Goal: Task Accomplishment & Management: Manage account settings

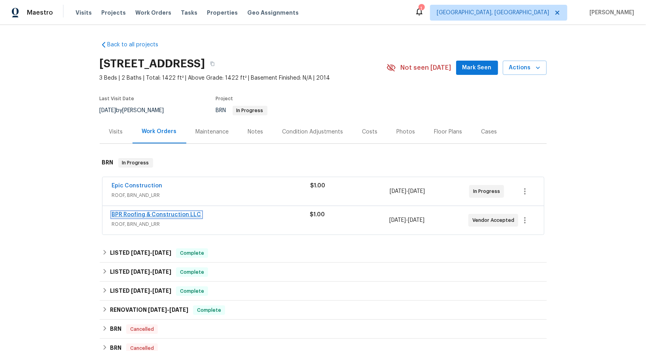
click at [148, 212] on link "BPR Roofing & Construction LLC" at bounding box center [156, 215] width 89 height 6
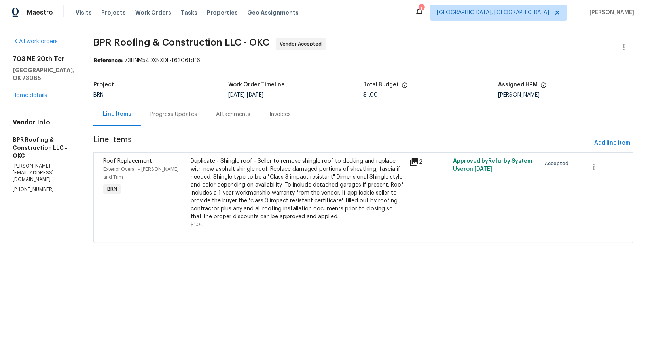
click at [185, 115] on div "Progress Updates" at bounding box center [173, 114] width 47 height 8
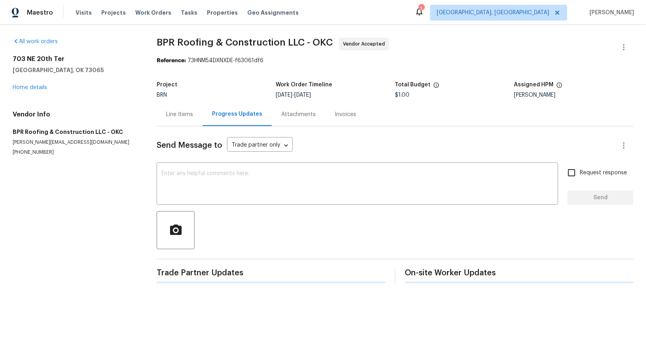
click at [185, 115] on div "Line Items" at bounding box center [179, 114] width 27 height 8
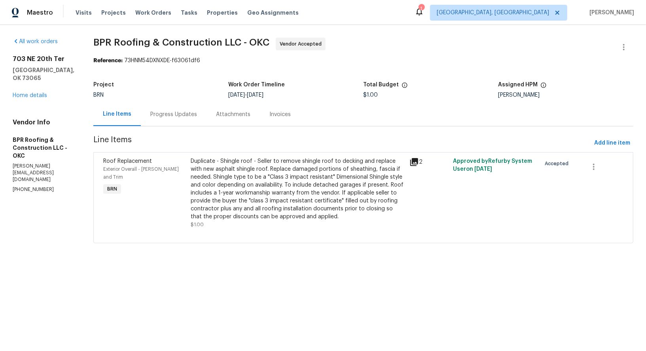
click at [168, 111] on div "Progress Updates" at bounding box center [173, 114] width 47 height 8
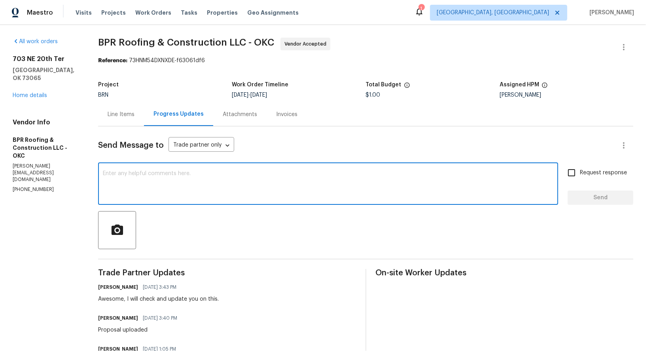
click at [172, 189] on textarea at bounding box center [328, 185] width 451 height 28
paste textarea "price includes the shingle rating requested - "Class 3 impact resistant" Dimens…"
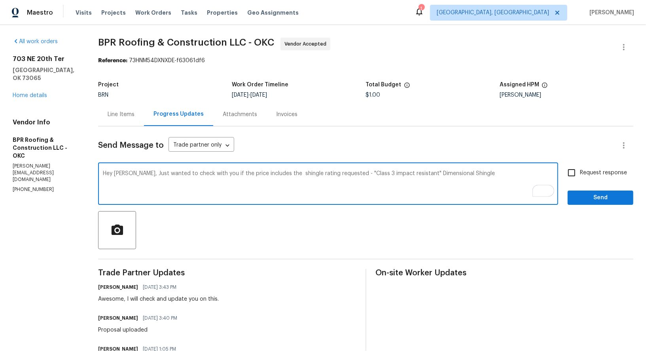
click at [270, 174] on textarea "Hey Jon, Just wanted to check with you if the price includes the shingle rating…" at bounding box center [328, 185] width 451 height 28
click at [478, 184] on textarea "Hey [PERSON_NAME], Just wanted to check with you if the price includes the shin…" at bounding box center [328, 185] width 451 height 28
type textarea "Hey [PERSON_NAME], Just wanted to check with you if the price includes the shin…"
click at [570, 173] on input "Request response" at bounding box center [572, 172] width 17 height 17
checkbox input "true"
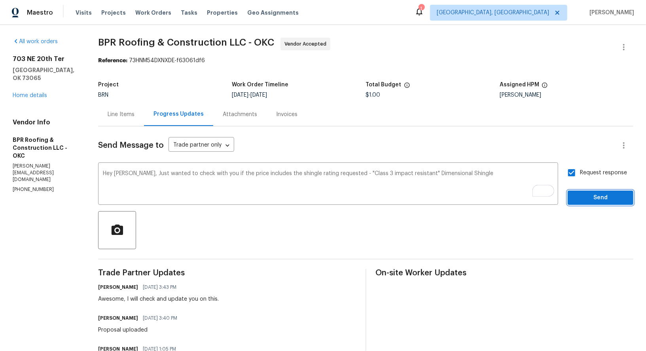
click at [581, 191] on button "Send" at bounding box center [601, 197] width 66 height 15
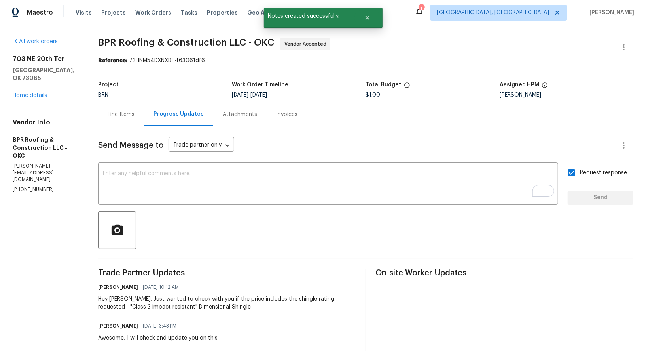
click at [127, 109] on div "Line Items" at bounding box center [121, 114] width 46 height 23
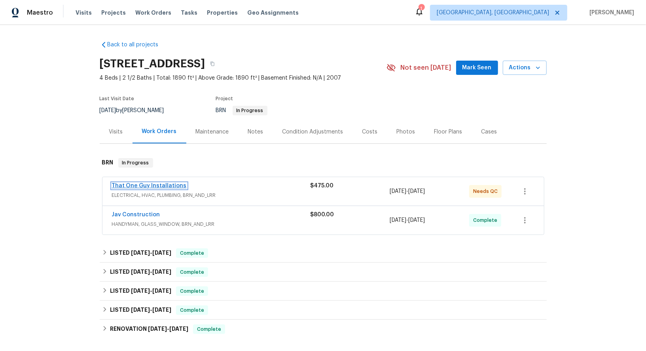
click at [143, 188] on span "That One Guy Installations" at bounding box center [149, 186] width 75 height 8
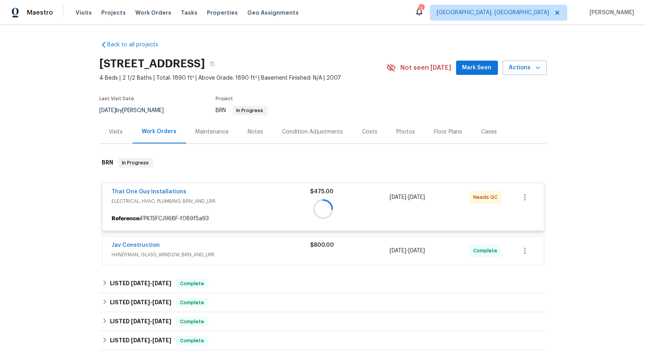
click at [158, 194] on div at bounding box center [323, 209] width 447 height 118
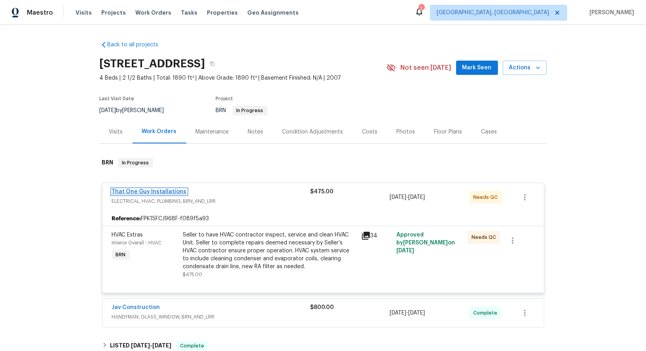
click at [158, 193] on link "That One Guy Installations" at bounding box center [149, 192] width 75 height 6
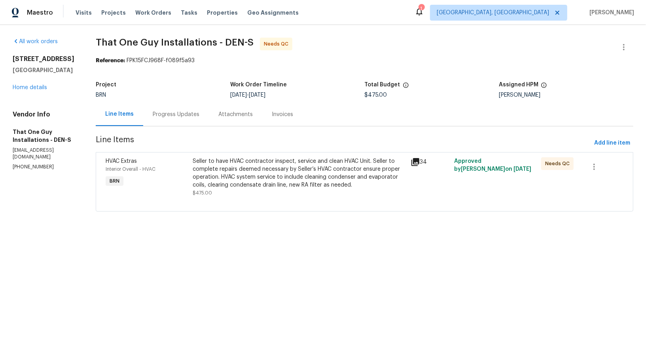
click at [302, 187] on div "Seller to have HVAC contractor inspect, service and clean HVAC Unit. Seller to …" at bounding box center [299, 173] width 213 height 32
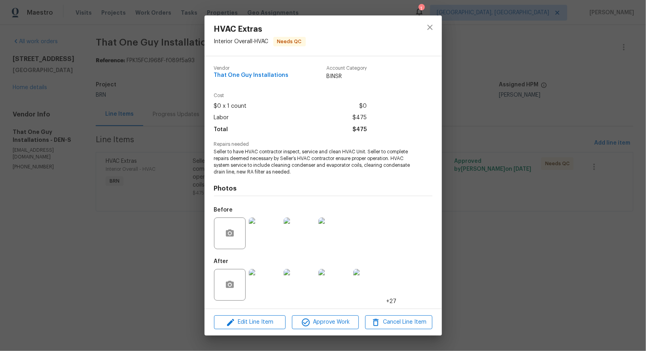
click at [262, 293] on img at bounding box center [265, 285] width 32 height 32
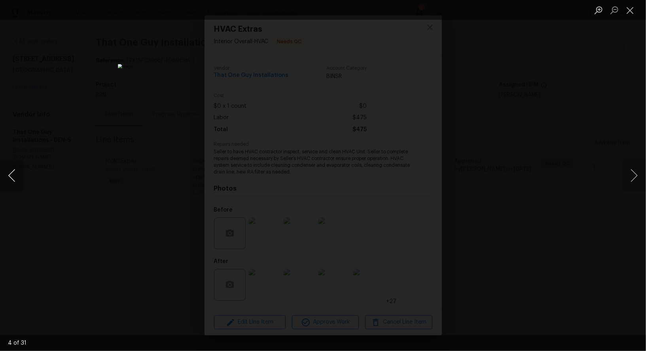
click at [11, 178] on button "Previous image" at bounding box center [12, 175] width 24 height 32
click at [7, 178] on button "Previous image" at bounding box center [12, 175] width 24 height 32
click at [17, 180] on button "Previous image" at bounding box center [12, 175] width 24 height 32
click at [629, 176] on button "Next image" at bounding box center [635, 175] width 24 height 32
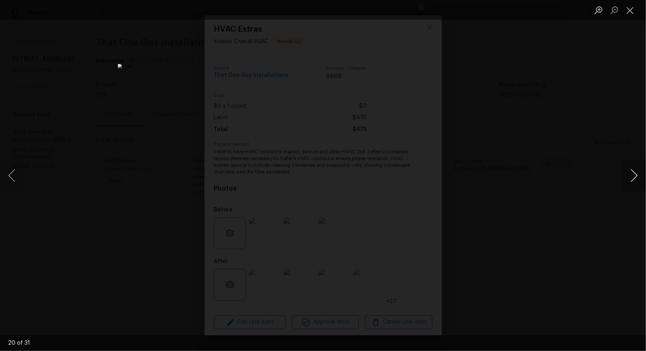
click at [629, 176] on button "Next image" at bounding box center [635, 175] width 24 height 32
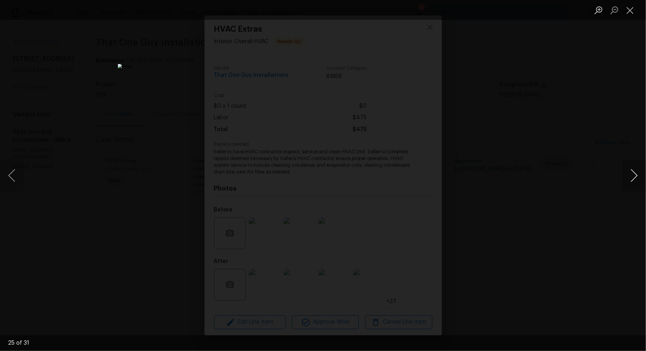
click at [629, 176] on button "Next image" at bounding box center [635, 175] width 24 height 32
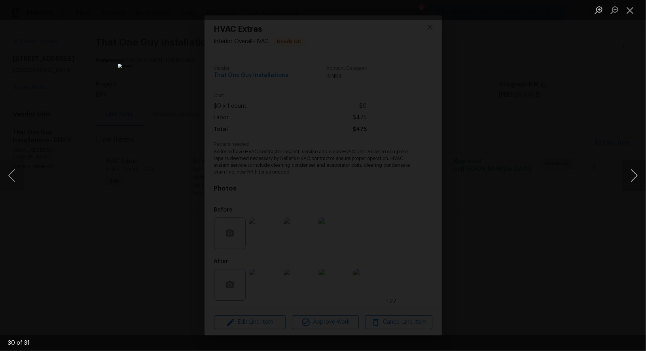
click at [629, 176] on button "Next image" at bounding box center [635, 175] width 24 height 32
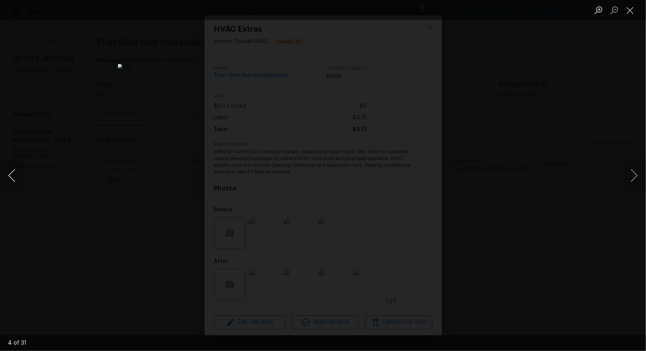
click at [14, 175] on button "Previous image" at bounding box center [12, 175] width 24 height 32
click at [631, 174] on button "Next image" at bounding box center [635, 175] width 24 height 32
click at [634, 175] on button "Next image" at bounding box center [635, 175] width 24 height 32
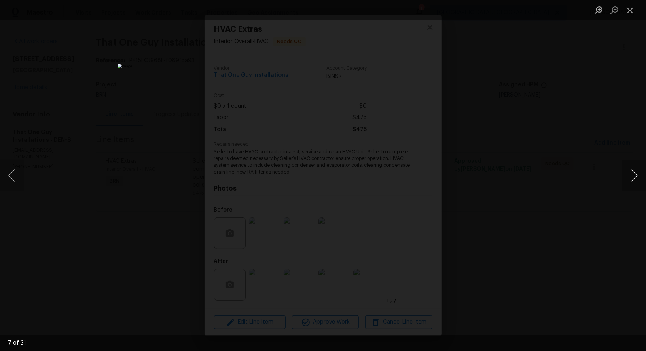
click at [634, 175] on button "Next image" at bounding box center [635, 175] width 24 height 32
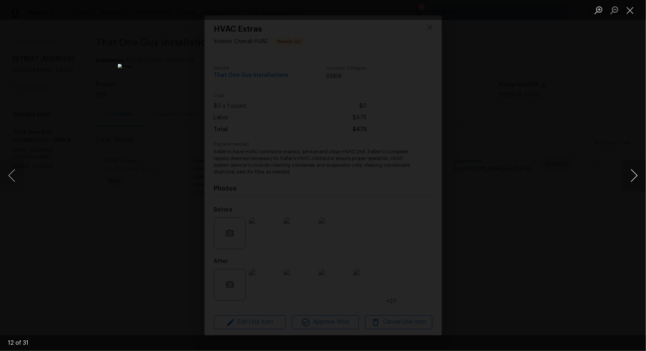
click at [634, 175] on button "Next image" at bounding box center [635, 175] width 24 height 32
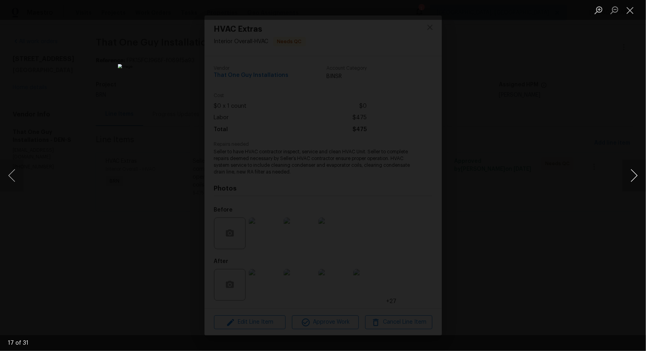
click at [634, 175] on button "Next image" at bounding box center [635, 175] width 24 height 32
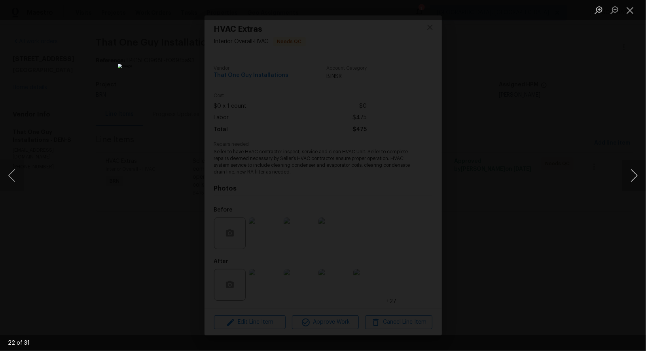
click at [634, 175] on button "Next image" at bounding box center [635, 175] width 24 height 32
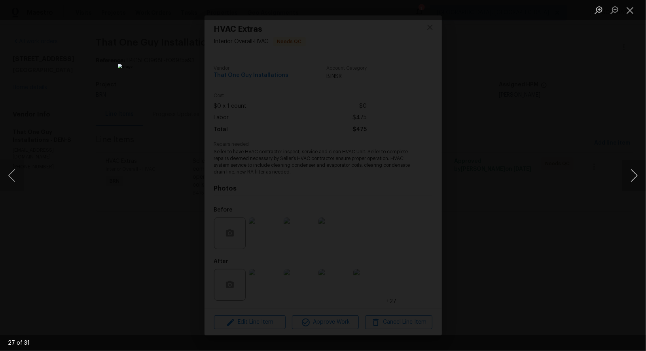
click at [634, 175] on button "Next image" at bounding box center [635, 175] width 24 height 32
click at [632, 176] on button "Next image" at bounding box center [635, 175] width 24 height 32
click at [13, 180] on button "Previous image" at bounding box center [12, 175] width 24 height 32
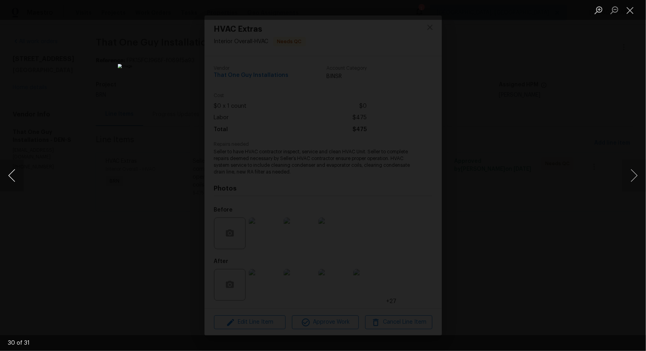
click at [13, 180] on button "Previous image" at bounding box center [12, 175] width 24 height 32
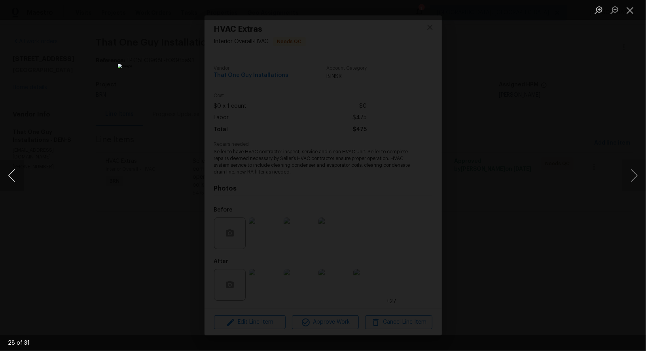
click at [13, 180] on button "Previous image" at bounding box center [12, 175] width 24 height 32
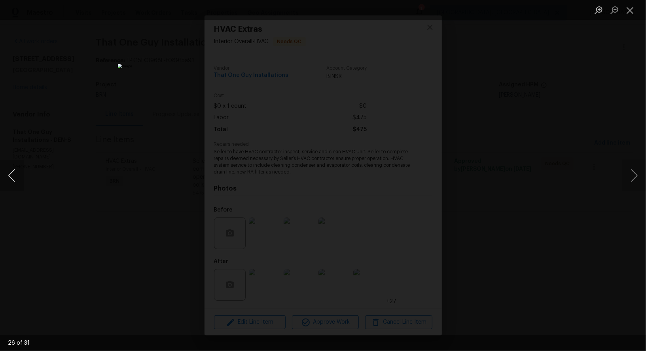
click at [13, 180] on button "Previous image" at bounding box center [12, 175] width 24 height 32
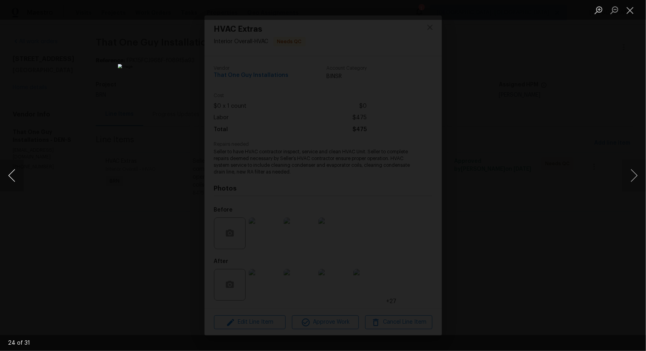
click at [13, 180] on button "Previous image" at bounding box center [12, 175] width 24 height 32
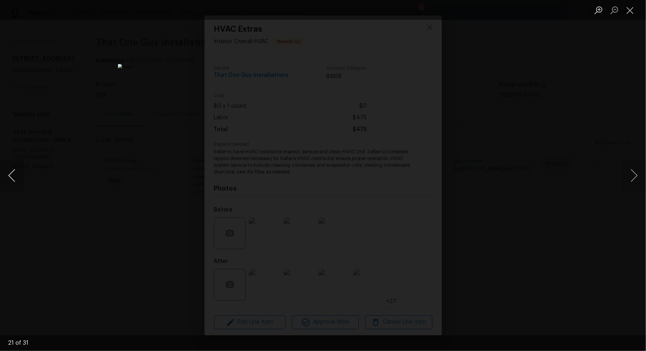
click at [13, 180] on button "Previous image" at bounding box center [12, 175] width 24 height 32
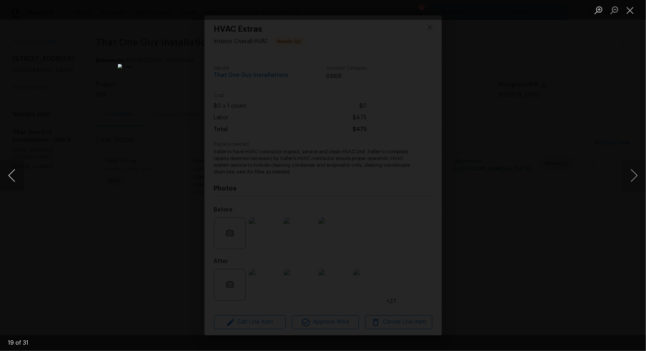
click at [13, 180] on button "Previous image" at bounding box center [12, 175] width 24 height 32
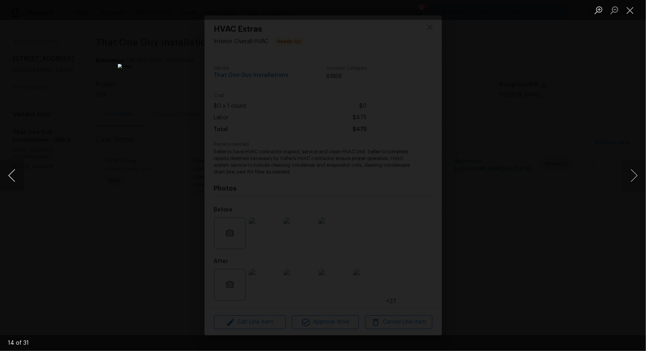
click at [13, 180] on button "Previous image" at bounding box center [12, 175] width 24 height 32
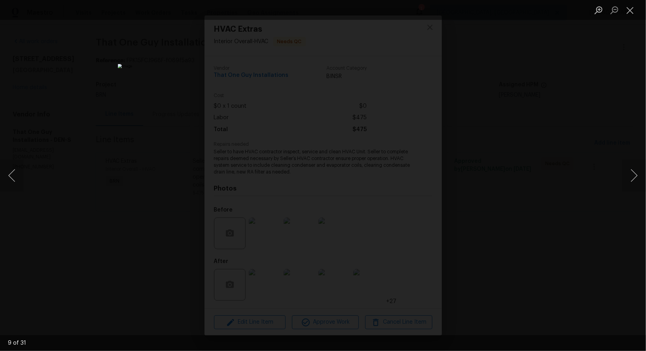
click at [505, 196] on div "Lightbox" at bounding box center [323, 175] width 646 height 351
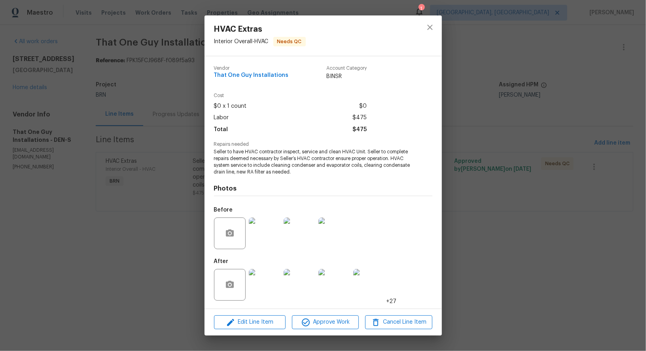
click at [505, 196] on div "HVAC Extras Interior Overall - HVAC Needs QC Vendor That One Guy Installations …" at bounding box center [323, 175] width 646 height 351
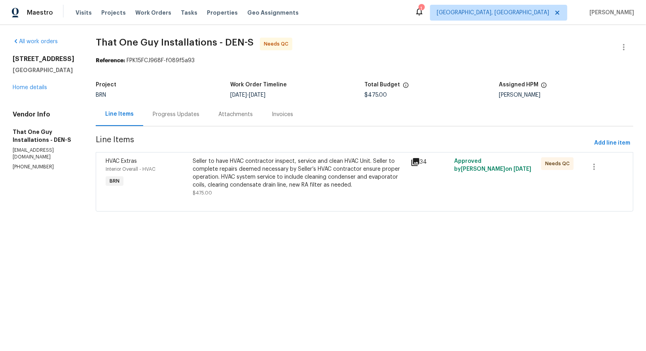
click at [237, 190] on div "Seller to have HVAC contractor inspect, service and clean HVAC Unit. Seller to …" at bounding box center [299, 177] width 213 height 40
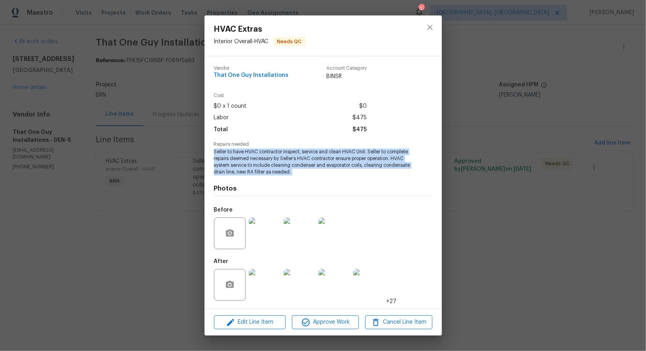
drag, startPoint x: 211, startPoint y: 153, endPoint x: 297, endPoint y: 184, distance: 91.3
click at [297, 184] on div "Vendor That One Guy Installations Account Category BINSR Cost $0 x 1 count $0 L…" at bounding box center [323, 182] width 237 height 252
copy span "Seller to have HVAC contractor inspect, service and clean HVAC Unit. Seller to …"
click at [273, 237] on img at bounding box center [265, 233] width 32 height 32
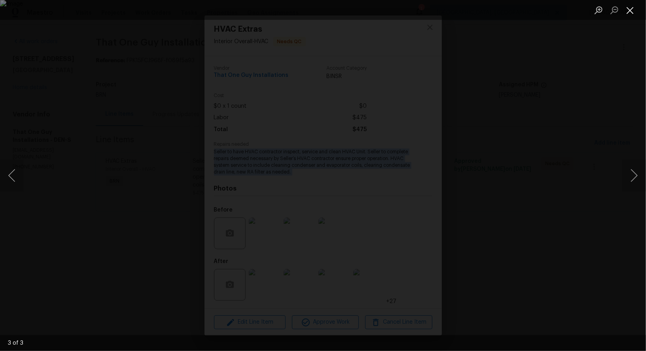
click at [633, 13] on button "Close lightbox" at bounding box center [631, 10] width 16 height 14
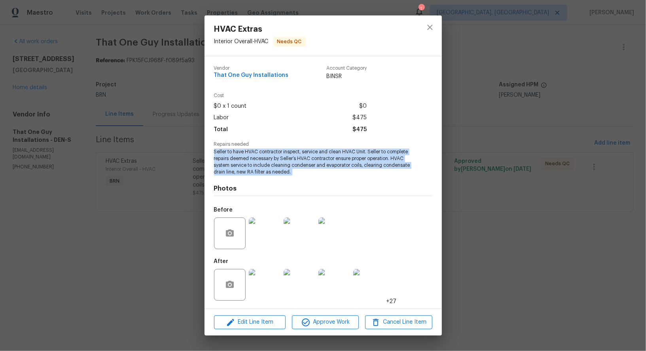
click at [258, 286] on img at bounding box center [265, 285] width 32 height 32
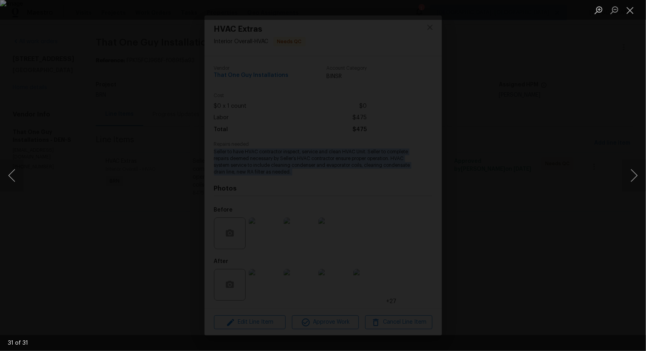
click at [409, 195] on img "Lightbox" at bounding box center [323, 175] width 646 height 351
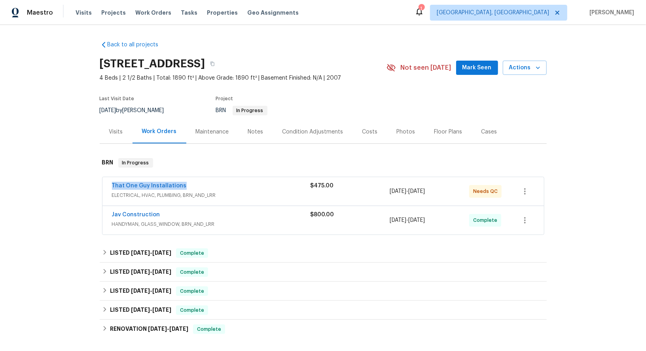
drag, startPoint x: 184, startPoint y: 184, endPoint x: 107, endPoint y: 184, distance: 77.6
click at [107, 184] on div "That One Guy Installations ELECTRICAL, HVAC, PLUMBING, BRN_AND_LRR $475.00 9/5/…" at bounding box center [324, 191] width 442 height 28
copy link "That One Guy Installations"
click at [142, 212] on link "Jav Construction" at bounding box center [136, 215] width 48 height 6
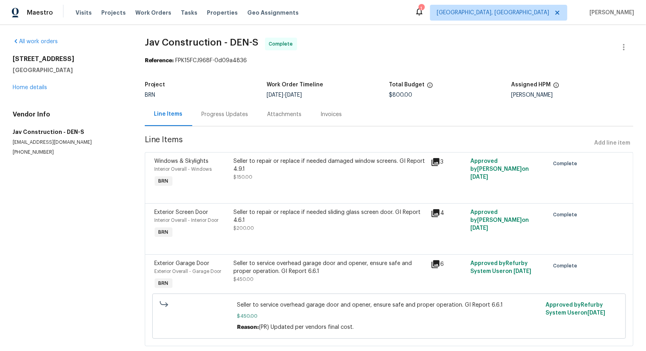
click at [276, 151] on section "Jav Construction - DEN-S Complete Reference: FPK15FCJ968F-0d09a4836 Project BRN…" at bounding box center [389, 197] width 489 height 318
click at [271, 169] on div "Seller to repair or replace if needed damaged window screens. GI Report 4.9.1" at bounding box center [329, 165] width 193 height 16
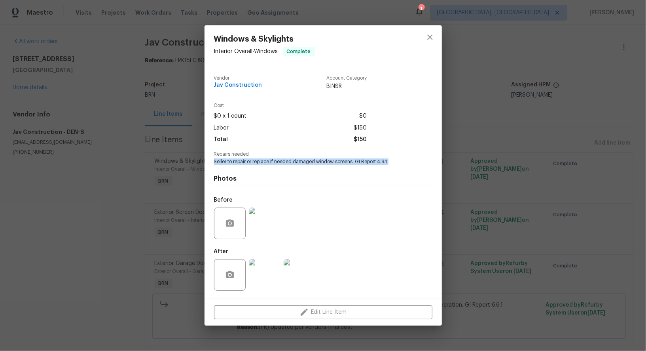
drag, startPoint x: 214, startPoint y: 165, endPoint x: 395, endPoint y: 168, distance: 181.7
click at [395, 168] on div "Vendor Jav Construction Account Category BINSR Cost $0 x 1 count $0 Labor $150 …" at bounding box center [323, 182] width 218 height 226
copy span "Seller to repair or replace if needed damaged window screens. GI Report 4.9.1"
click at [222, 165] on div "Photos Before After" at bounding box center [323, 230] width 218 height 130
drag, startPoint x: 214, startPoint y: 162, endPoint x: 387, endPoint y: 162, distance: 173.7
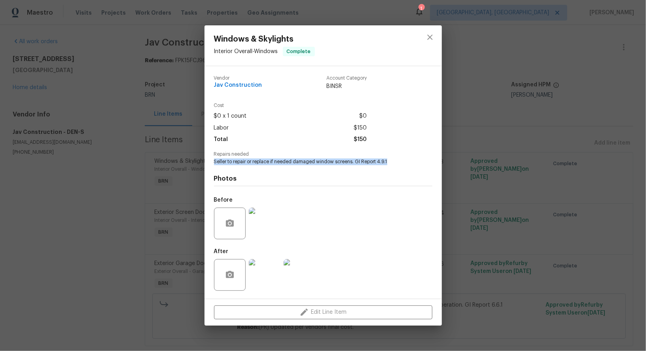
click at [387, 162] on div "Vendor Jav Construction Account Category BINSR Cost $0 x 1 count $0 Labor $150 …" at bounding box center [323, 182] width 237 height 232
copy span "Seller to repair or replace if needed damaged window screens. GI Report 4.9.1"
click at [263, 223] on img at bounding box center [265, 223] width 32 height 32
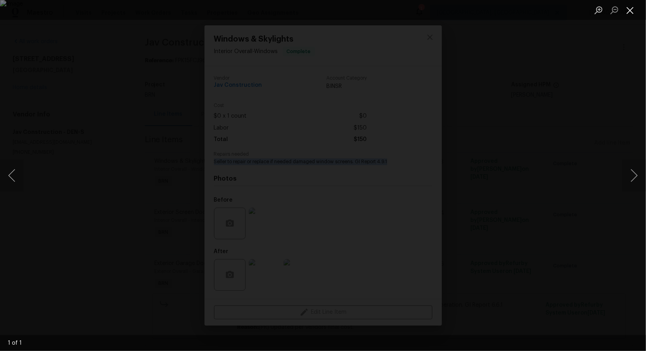
click at [635, 7] on button "Close lightbox" at bounding box center [631, 10] width 16 height 14
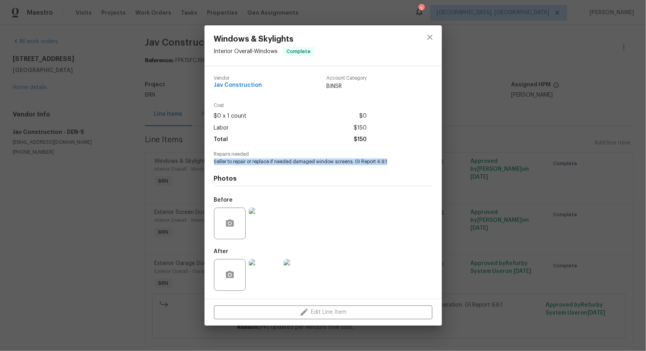
click at [260, 277] on img at bounding box center [265, 275] width 32 height 32
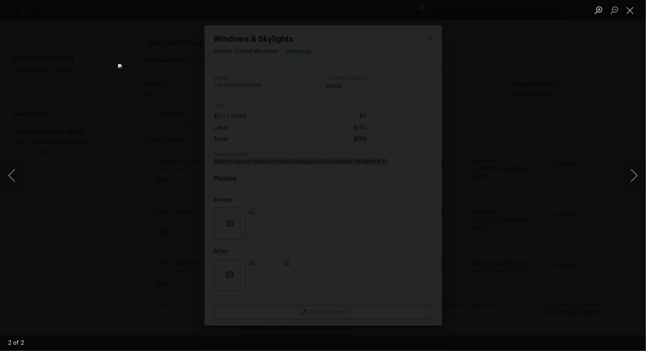
click at [553, 55] on div "Lightbox" at bounding box center [323, 175] width 646 height 351
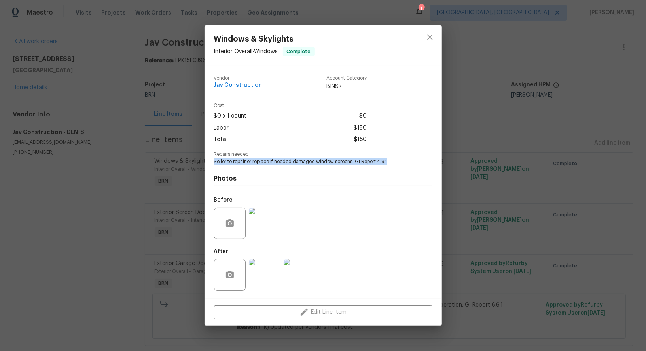
click at [553, 55] on div "Windows & Skylights Interior Overall - Windows Complete Vendor Jav Construction…" at bounding box center [323, 175] width 646 height 351
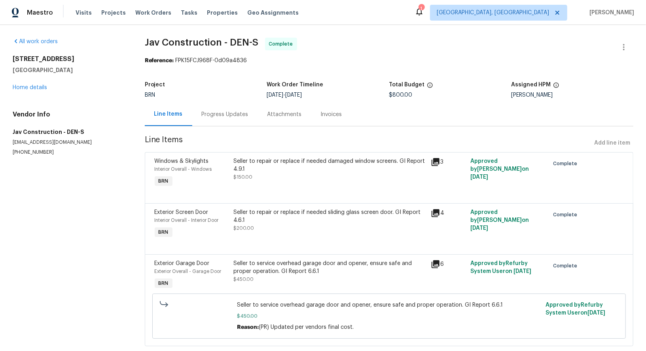
click at [277, 224] on div "Seller to repair or replace if needed sliding glass screen door. GI Report 4.6.…" at bounding box center [329, 220] width 193 height 24
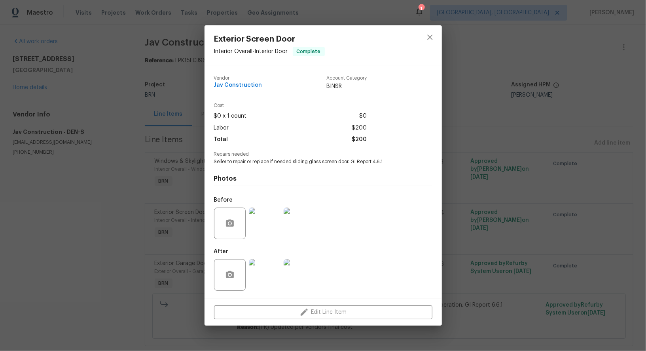
drag, startPoint x: 209, startPoint y: 163, endPoint x: 424, endPoint y: 163, distance: 215.7
click at [424, 163] on div "Vendor Jav Construction Account Category BINSR Cost $0 x 1 count $0 Labor $200 …" at bounding box center [323, 182] width 237 height 232
drag, startPoint x: 213, startPoint y: 161, endPoint x: 388, endPoint y: 160, distance: 175.3
click at [388, 160] on div "Vendor Jav Construction Account Category BINSR Cost $0 x 1 count $0 Labor $200 …" at bounding box center [323, 182] width 237 height 232
copy span "Seller to repair or replace if needed sliding glass screen door. GI Report 4.6.1"
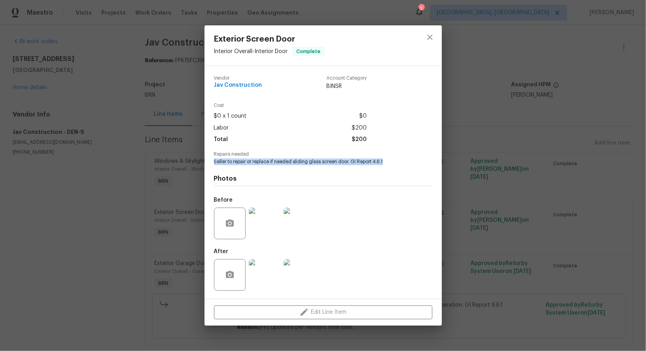
click at [267, 222] on img at bounding box center [265, 223] width 32 height 32
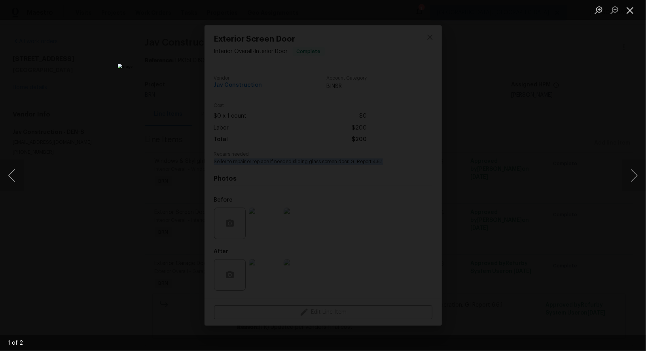
click at [628, 11] on button "Close lightbox" at bounding box center [631, 10] width 16 height 14
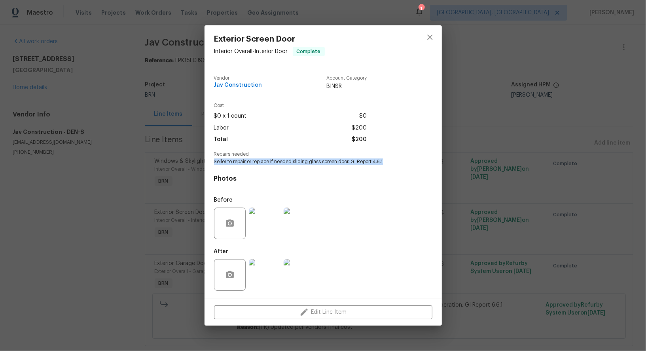
click at [267, 289] on img at bounding box center [265, 275] width 32 height 32
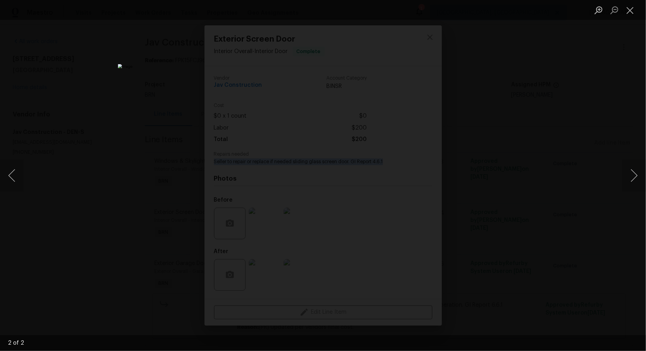
click at [564, 163] on div "Lightbox" at bounding box center [323, 175] width 646 height 351
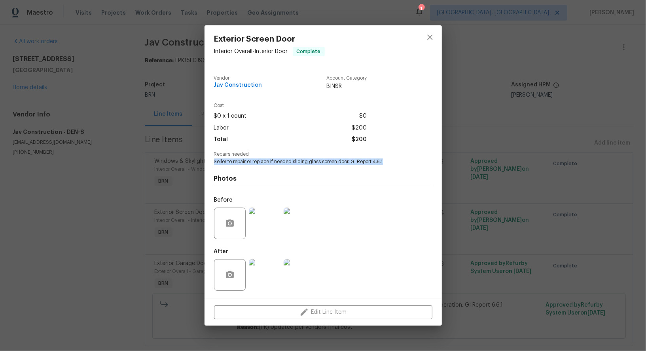
click at [564, 163] on div "Exterior Screen Door Interior Overall - Interior Door Complete Vendor Jav Const…" at bounding box center [323, 175] width 646 height 351
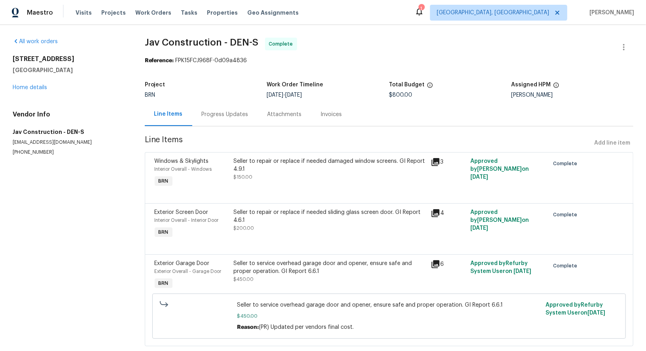
scroll to position [17, 0]
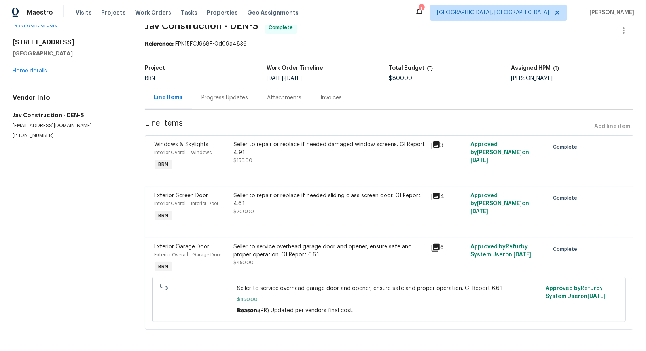
click at [268, 253] on div "Seller to service overhead garage door and opener, ensure safe and proper opera…" at bounding box center [329, 251] width 193 height 16
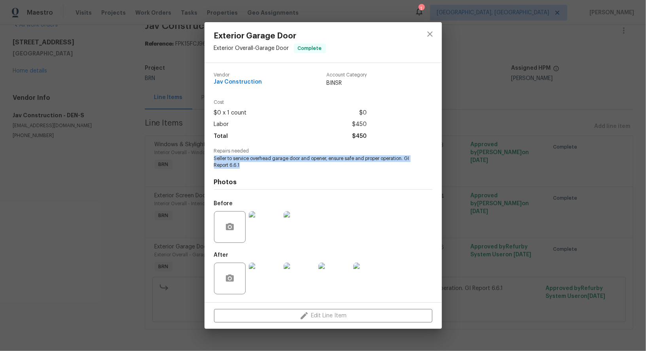
drag, startPoint x: 212, startPoint y: 158, endPoint x: 271, endPoint y: 165, distance: 60.1
click at [271, 165] on div "Vendor Jav Construction Account Category BINSR Cost $0 x 1 count $0 Labor $450 …" at bounding box center [323, 182] width 237 height 239
copy span "Seller to service overhead garage door and opener, ensure safe and proper opera…"
click at [271, 238] on img at bounding box center [265, 227] width 32 height 32
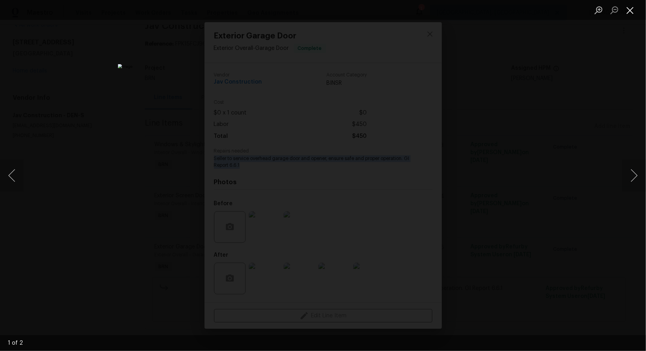
click at [629, 10] on button "Close lightbox" at bounding box center [631, 10] width 16 height 14
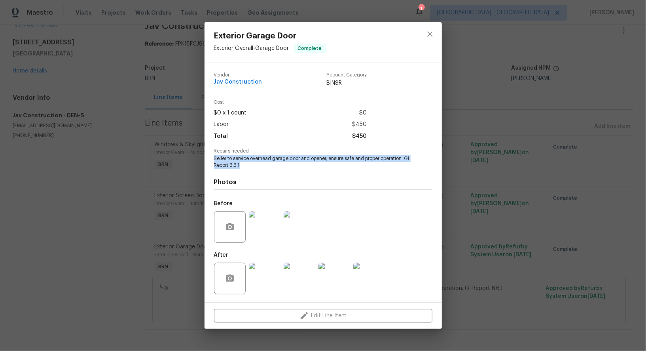
click at [258, 279] on img at bounding box center [265, 278] width 32 height 32
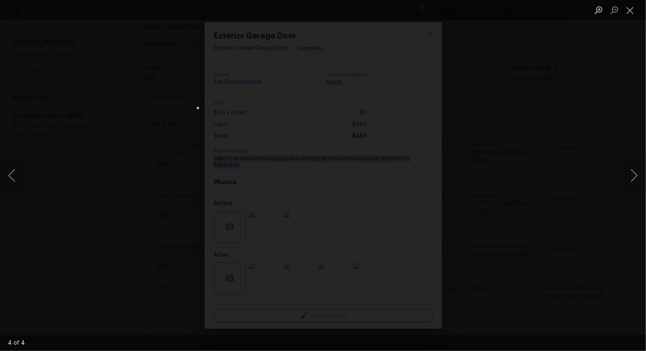
click at [560, 141] on div "Lightbox" at bounding box center [323, 175] width 646 height 351
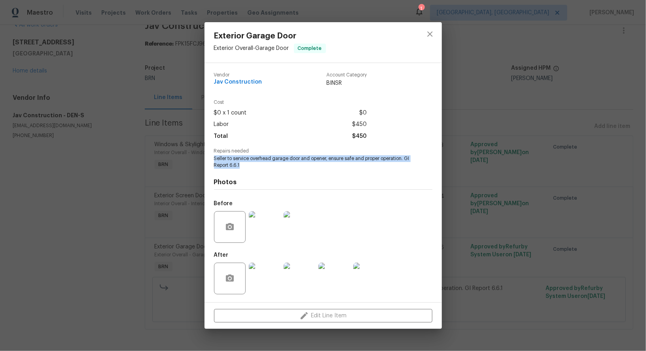
click at [559, 140] on div "Exterior Garage Door Exterior Overall - Garage Door Complete Vendor Jav Constru…" at bounding box center [323, 175] width 646 height 351
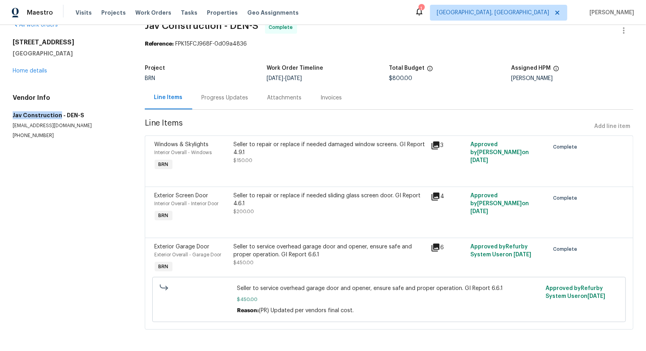
drag, startPoint x: 9, startPoint y: 114, endPoint x: 58, endPoint y: 114, distance: 49.1
click at [58, 114] on div "All work orders 4548 Quandary Peak St Brighton, CO 80601 Home details Vendor In…" at bounding box center [323, 179] width 646 height 343
copy h5 "Jav Construction"
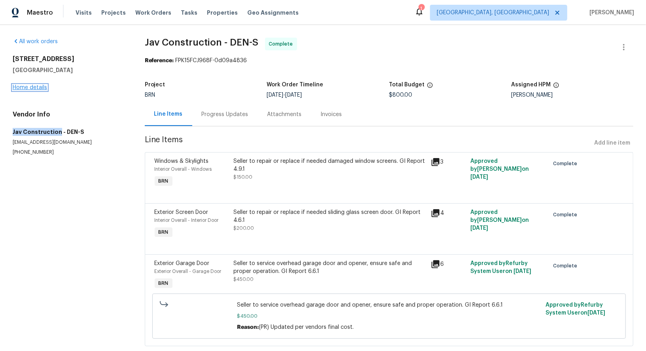
click at [34, 85] on link "Home details" at bounding box center [30, 88] width 34 height 6
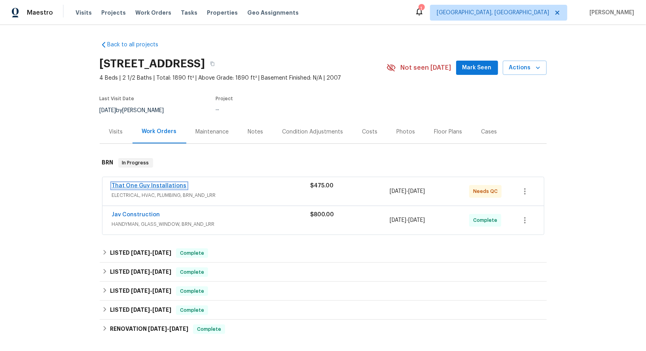
click at [164, 186] on link "That One Guy Installations" at bounding box center [149, 186] width 75 height 6
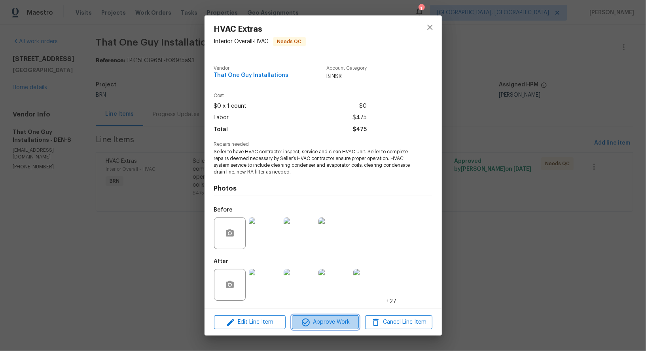
click at [312, 317] on button "Approve Work" at bounding box center [325, 322] width 67 height 14
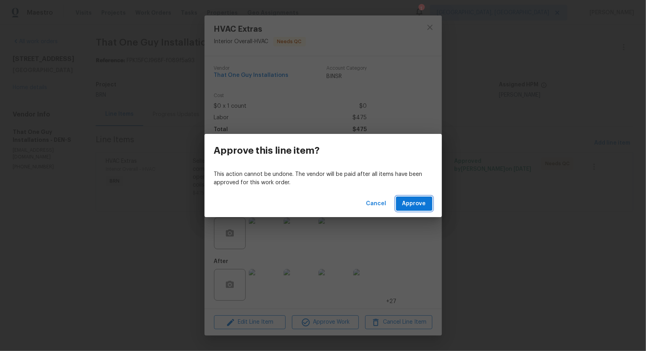
click at [412, 209] on button "Approve" at bounding box center [414, 203] width 36 height 15
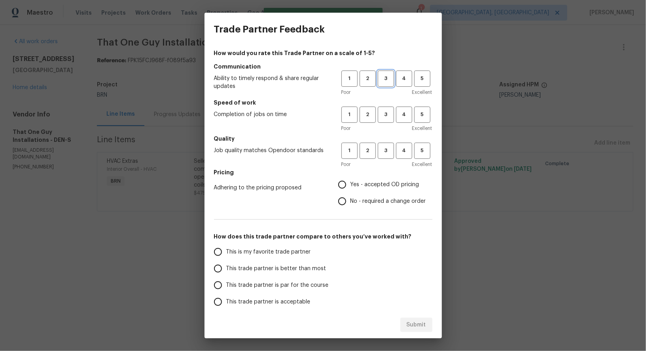
click at [389, 76] on span "3" at bounding box center [386, 78] width 15 height 9
click at [389, 113] on span "3" at bounding box center [386, 114] width 15 height 9
click at [384, 150] on span "3" at bounding box center [386, 150] width 15 height 9
click at [338, 199] on input "No - required a change order" at bounding box center [342, 201] width 17 height 17
radio input "true"
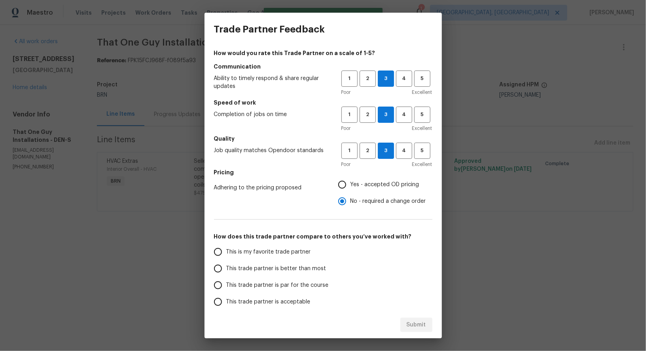
click at [352, 169] on h5 "Pricing" at bounding box center [323, 172] width 218 height 8
click at [346, 179] on input "Yes - accepted OD pricing" at bounding box center [342, 184] width 17 height 17
radio input "true"
click at [213, 289] on input "This trade partner is par for the course" at bounding box center [218, 285] width 17 height 17
click at [410, 321] on span "Submit" at bounding box center [416, 325] width 19 height 10
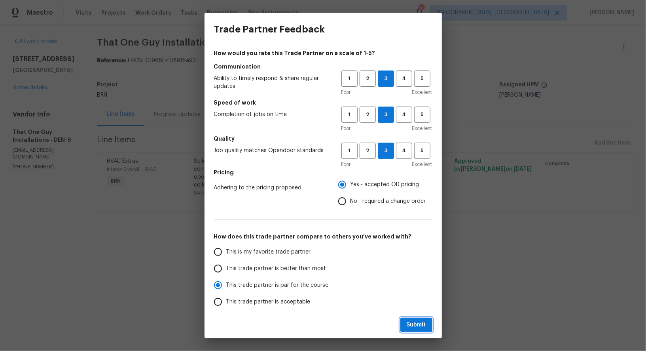
radio input "true"
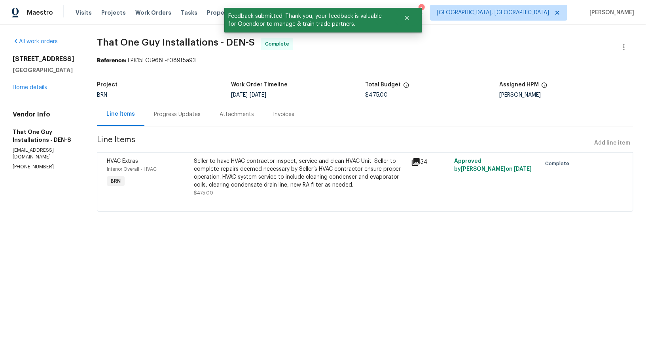
click at [173, 116] on div "Progress Updates" at bounding box center [177, 114] width 47 height 8
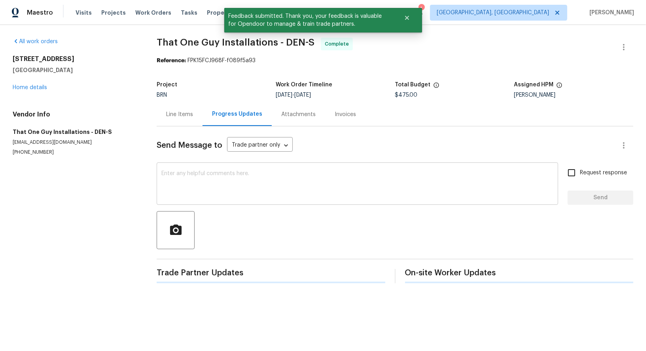
click at [236, 185] on textarea at bounding box center [357, 185] width 392 height 28
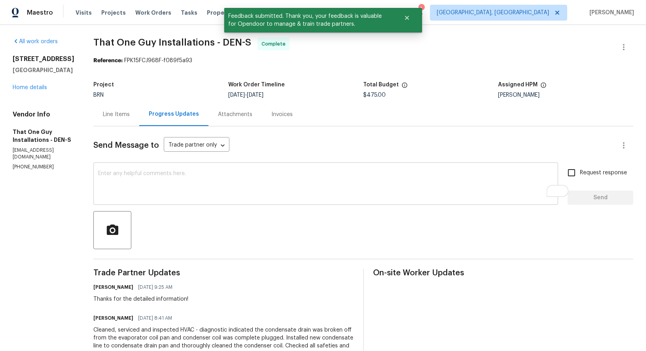
click at [207, 189] on textarea "To enrich screen reader interactions, please activate Accessibility in Grammarl…" at bounding box center [326, 185] width 456 height 28
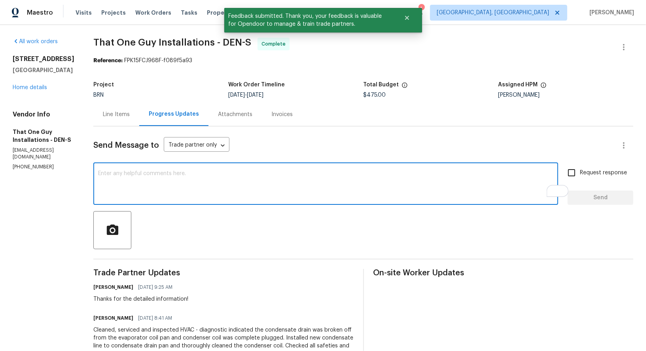
paste textarea "WO is approved, Please upload the invoice under invoice section. Thanks!"
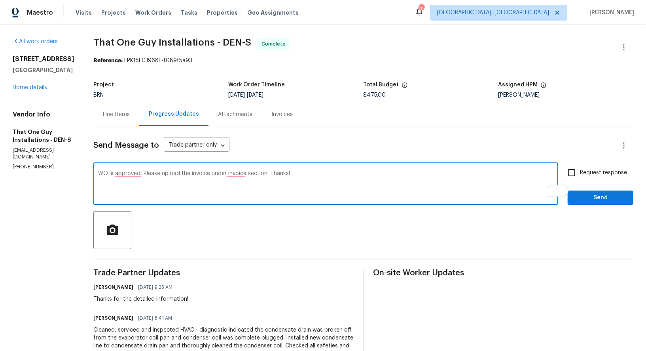
type textarea "WO is approved, Please upload the invoice under invoice section. Thanks!"
click at [577, 167] on input "Request response" at bounding box center [572, 172] width 17 height 17
checkbox input "true"
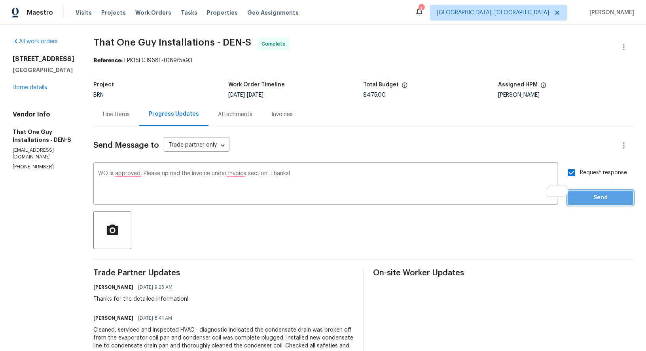
click at [602, 202] on span "Send" at bounding box center [600, 198] width 53 height 10
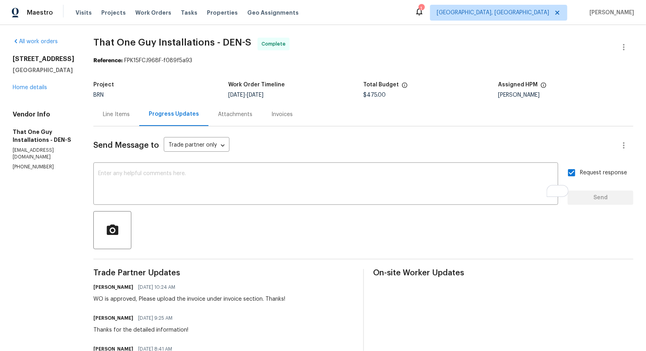
click at [262, 109] on div "Invoices" at bounding box center [282, 114] width 40 height 23
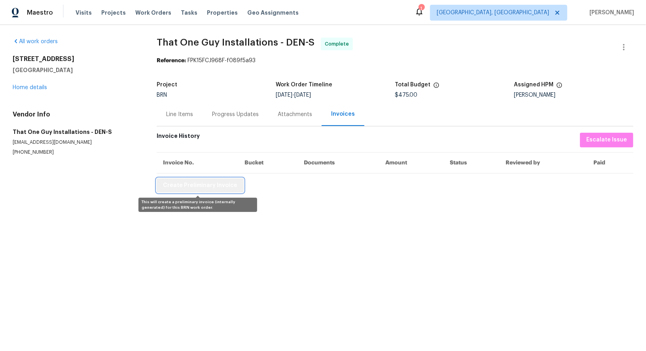
click at [215, 185] on span "Create Preliminary Invoice" at bounding box center [200, 185] width 74 height 10
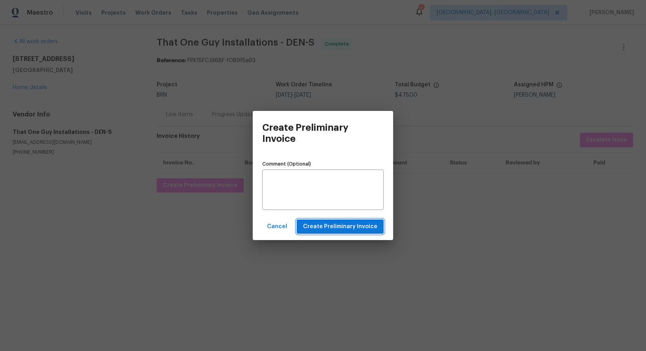
click at [325, 225] on span "Create Preliminary Invoice" at bounding box center [340, 227] width 74 height 10
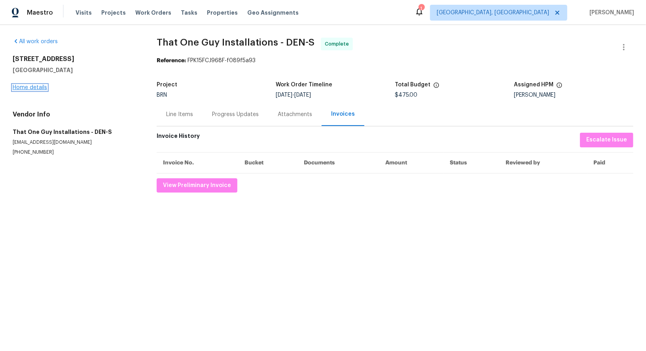
click at [27, 86] on link "Home details" at bounding box center [30, 88] width 34 height 6
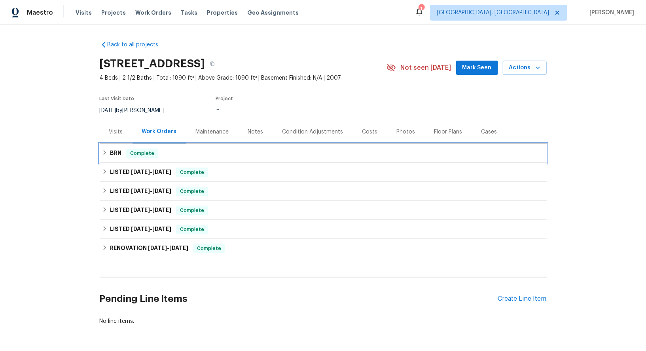
click at [114, 159] on div "BRN Complete" at bounding box center [323, 153] width 447 height 19
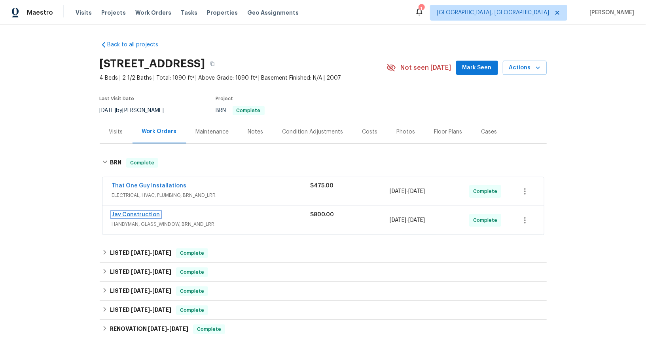
click at [135, 215] on link "Jav Construction" at bounding box center [136, 215] width 48 height 6
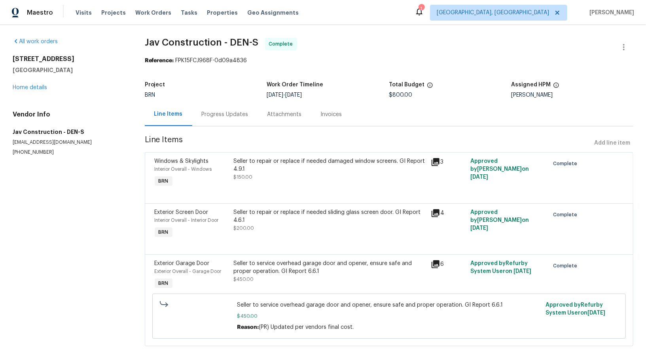
click at [311, 117] on div "Invoices" at bounding box center [331, 114] width 40 height 23
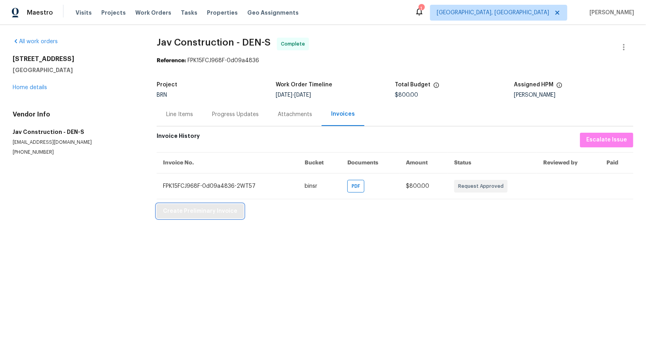
click at [214, 204] on button "Create Preliminary Invoice" at bounding box center [200, 211] width 87 height 15
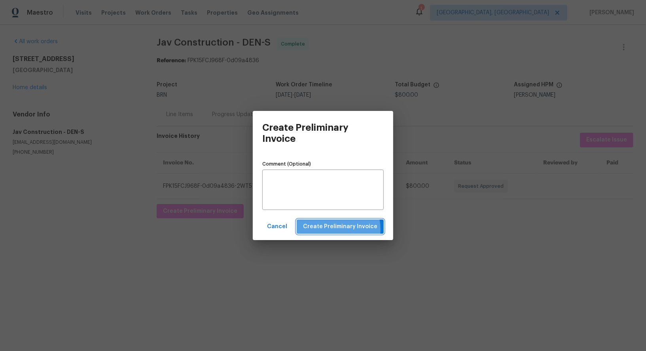
click at [327, 230] on span "Create Preliminary Invoice" at bounding box center [340, 227] width 74 height 10
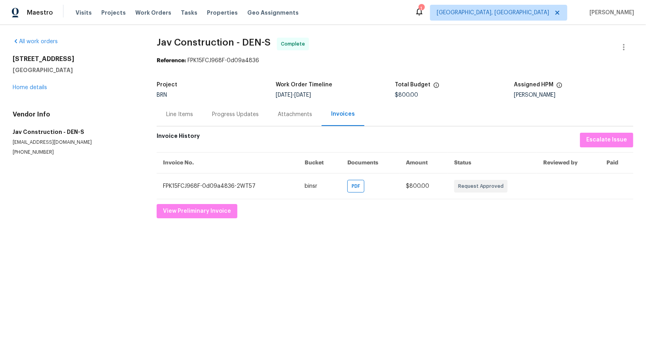
click at [221, 120] on div "Progress Updates" at bounding box center [236, 114] width 66 height 23
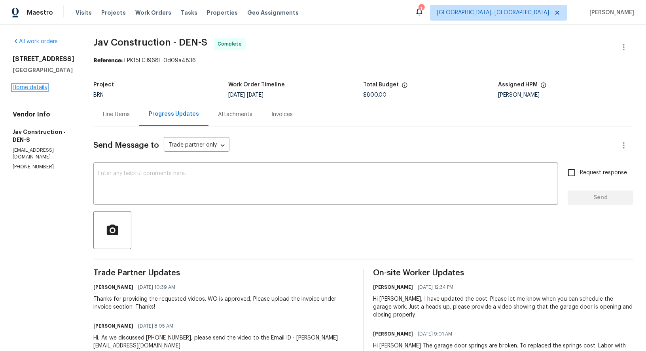
click at [28, 90] on link "Home details" at bounding box center [30, 88] width 34 height 6
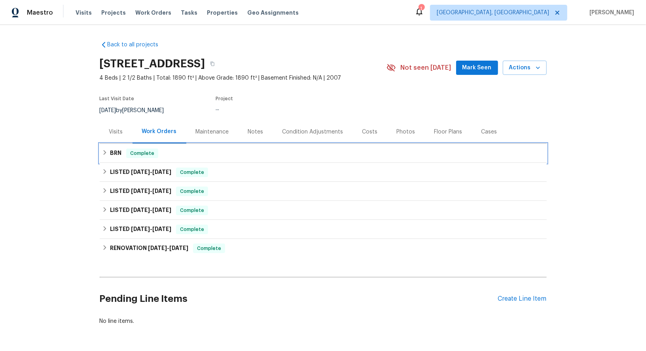
click at [107, 151] on icon at bounding box center [105, 153] width 6 height 6
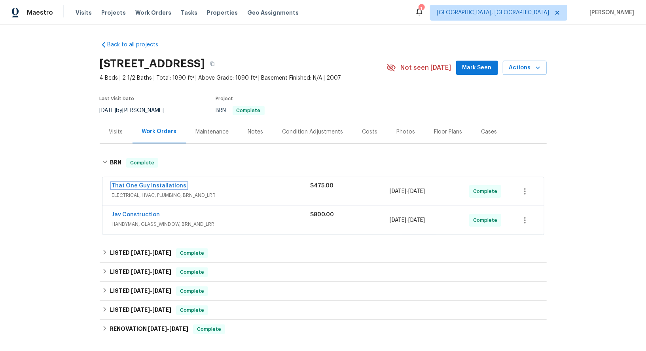
click at [139, 185] on link "That One Guy Installations" at bounding box center [149, 186] width 75 height 6
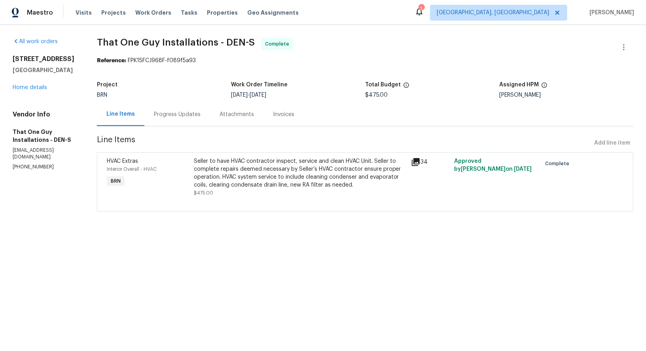
click at [176, 115] on div "Progress Updates" at bounding box center [177, 114] width 47 height 8
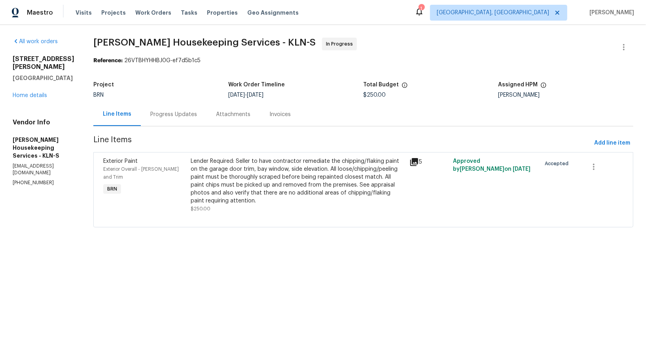
click at [173, 114] on div "Progress Updates" at bounding box center [173, 114] width 47 height 8
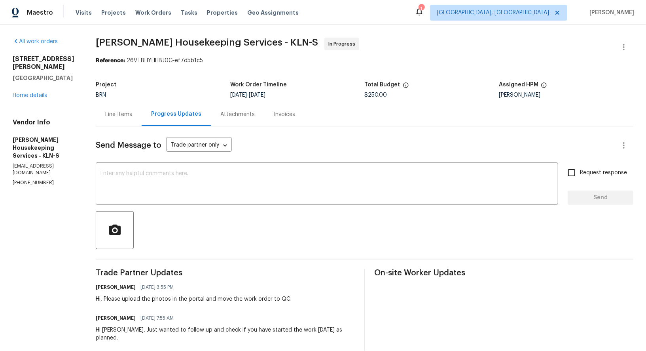
click at [132, 119] on div "Line Items" at bounding box center [119, 114] width 46 height 23
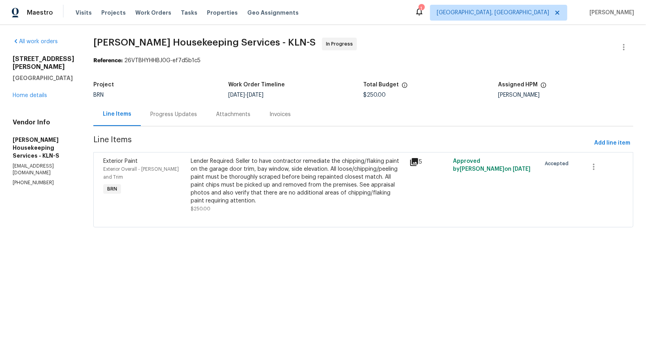
click at [170, 114] on div "Progress Updates" at bounding box center [173, 114] width 47 height 8
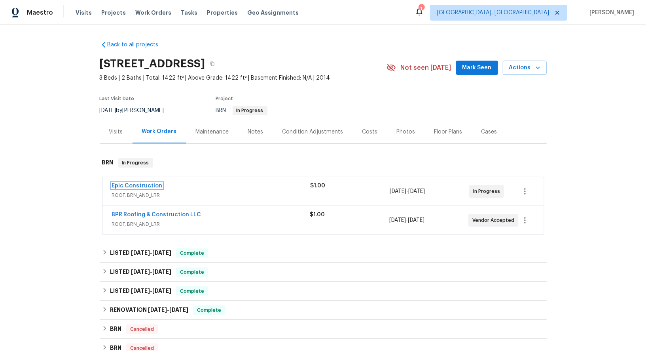
click at [137, 183] on link "Epic Construction" at bounding box center [137, 186] width 51 height 6
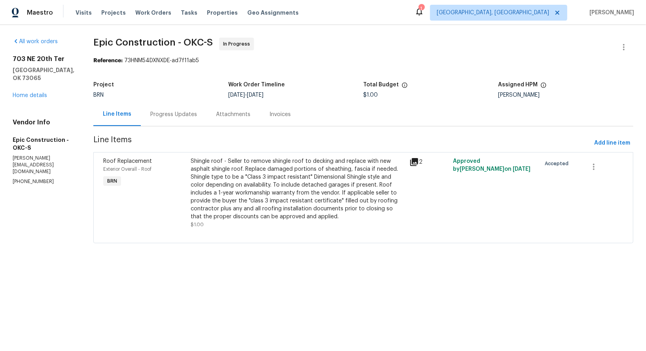
click at [169, 116] on div "Progress Updates" at bounding box center [173, 114] width 47 height 8
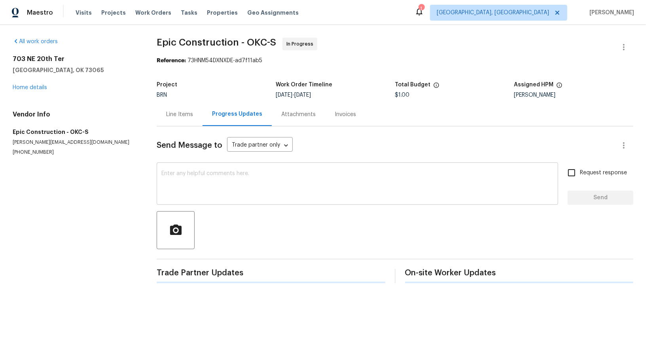
click at [204, 194] on textarea at bounding box center [357, 185] width 392 height 28
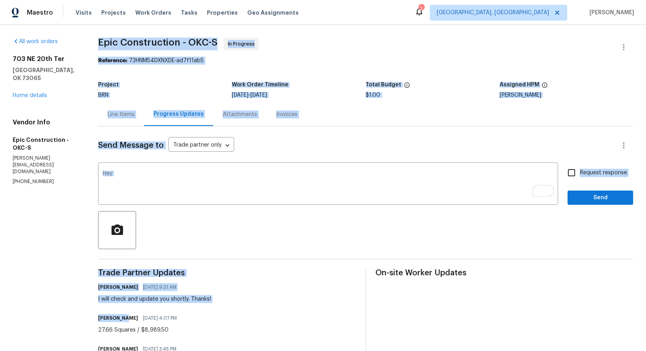
drag, startPoint x: 121, startPoint y: 316, endPoint x: 84, endPoint y: 316, distance: 36.8
copy div "Epic Construction - OKC-S In Progress Reference: 73HNM54DXNXDE-ad7f11ab5 Projec…"
click at [141, 185] on textarea "Hey" at bounding box center [328, 185] width 451 height 28
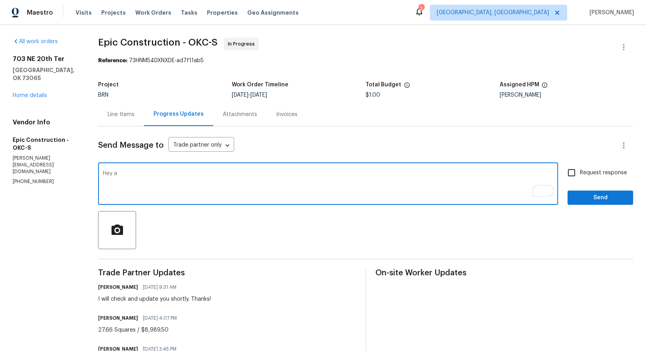
type textarea "Hey"
click at [114, 173] on textarea "Hi, We are not proceeding with this work. Please let me know if we need provide…" at bounding box center [328, 185] width 451 height 28
click at [356, 173] on textarea "Hi, we are not proceeding with this work. Please let me know if we need provide…" at bounding box center [328, 185] width 451 height 28
type textarea "Hi, we are not proceeding with this work. Please let me know if we need provide…"
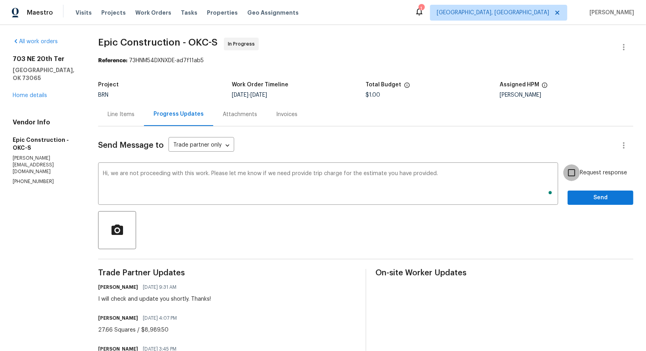
click at [579, 169] on input "Request response" at bounding box center [572, 172] width 17 height 17
checkbox input "true"
click at [591, 211] on div at bounding box center [365, 230] width 535 height 38
click at [587, 190] on button "Send" at bounding box center [601, 197] width 66 height 15
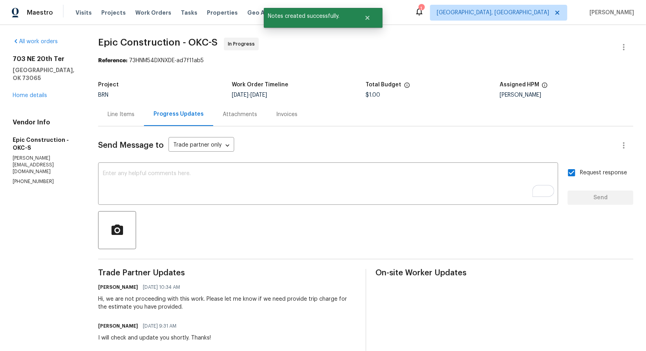
click at [124, 115] on div "Line Items" at bounding box center [121, 114] width 27 height 8
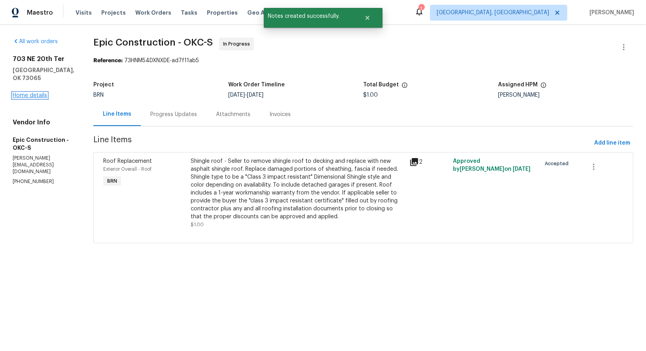
click at [24, 98] on link "Home details" at bounding box center [30, 96] width 34 height 6
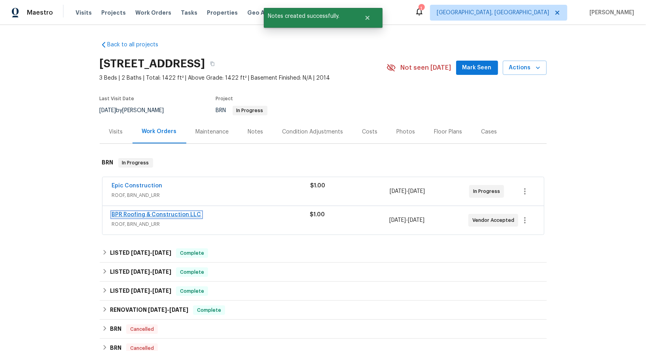
click at [146, 213] on link "BPR Roofing & Construction LLC" at bounding box center [156, 215] width 89 height 6
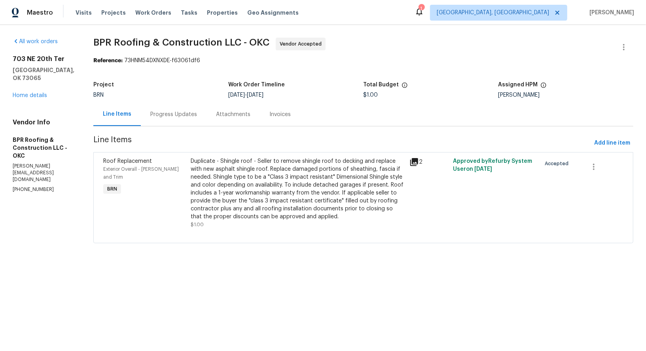
click at [185, 116] on div "Progress Updates" at bounding box center [173, 114] width 47 height 8
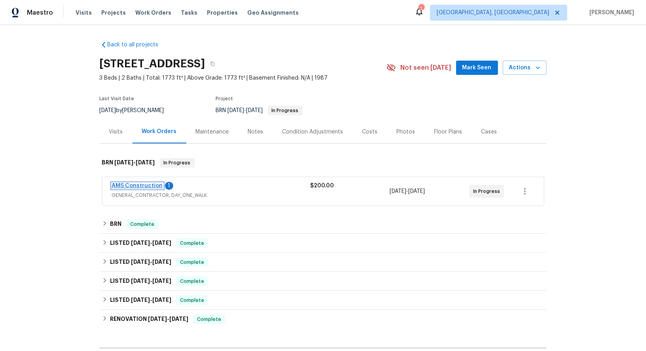
click at [142, 187] on link "AMS Construction" at bounding box center [137, 186] width 51 height 6
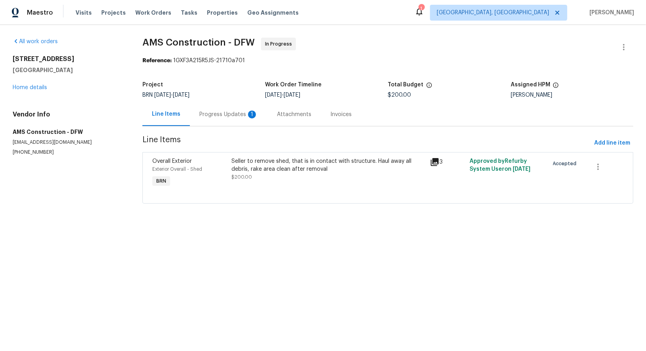
click at [192, 105] on div "Progress Updates 1" at bounding box center [229, 114] width 78 height 23
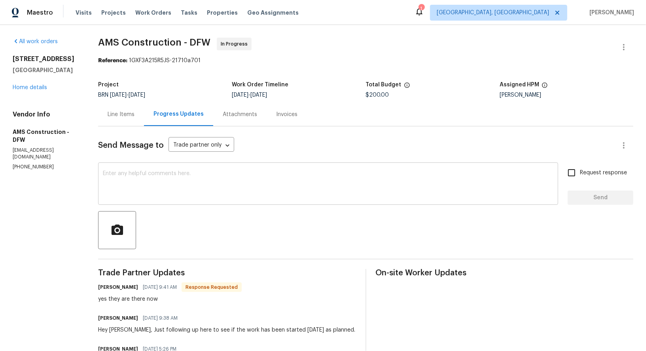
click at [182, 198] on textarea at bounding box center [328, 185] width 451 height 28
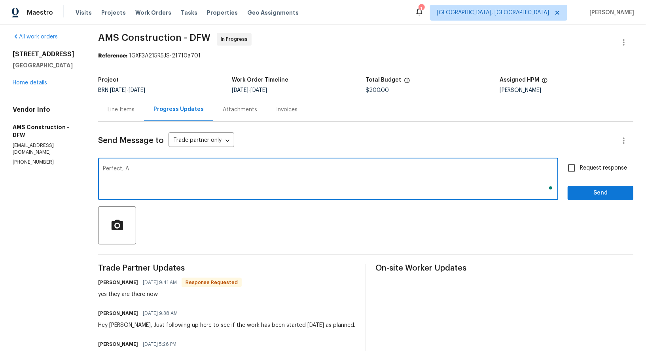
scroll to position [5, 0]
click at [157, 169] on textarea "Perfect, Let me know nce the work is finished. Thanks!" at bounding box center [328, 180] width 451 height 28
type textarea "Perfect, Let me know once the work is finished. Thanks!"
click at [580, 167] on input "Request response" at bounding box center [572, 167] width 17 height 17
checkbox input "true"
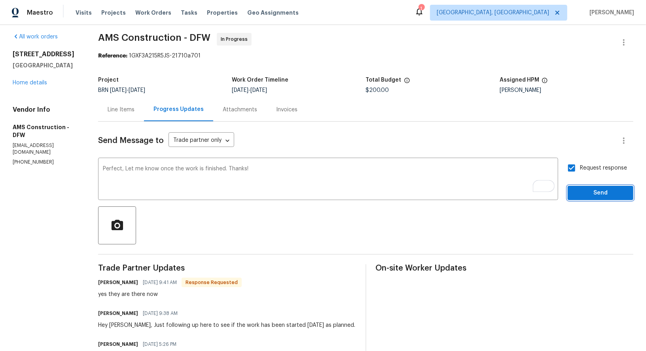
click at [587, 186] on button "Send" at bounding box center [601, 193] width 66 height 15
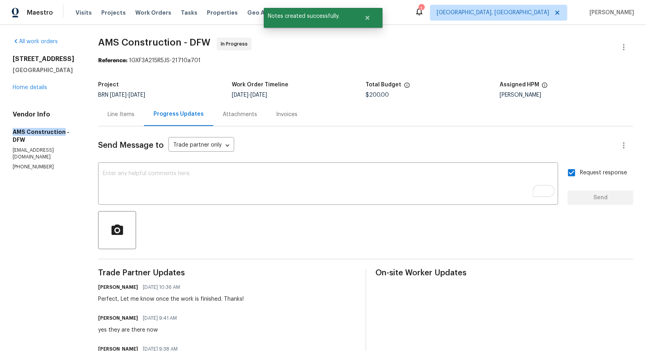
drag, startPoint x: 0, startPoint y: 131, endPoint x: 62, endPoint y: 131, distance: 61.7
click at [62, 131] on div "All work orders 5411 Deep Canyon Dr Garland, TX 75043 Home details Vendor Info …" at bounding box center [323, 268] width 646 height 486
copy h5 "AMS Construction"
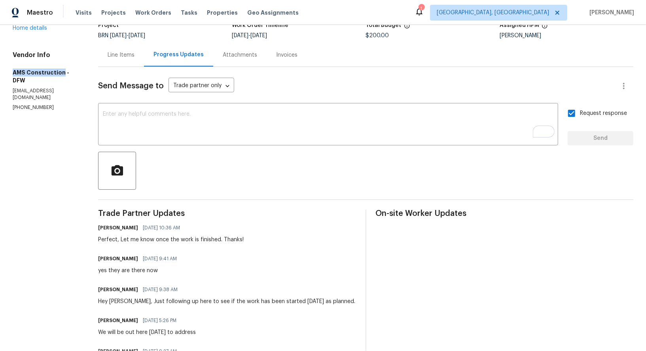
scroll to position [59, 0]
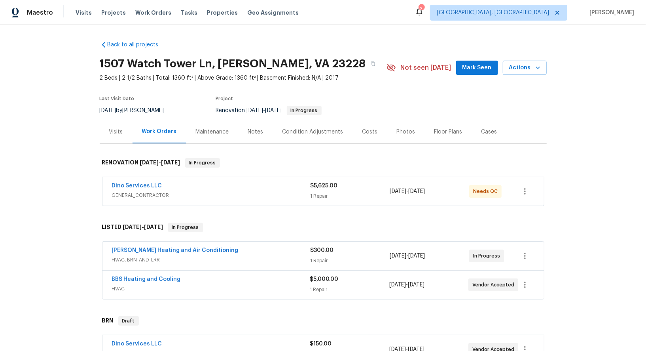
scroll to position [56, 0]
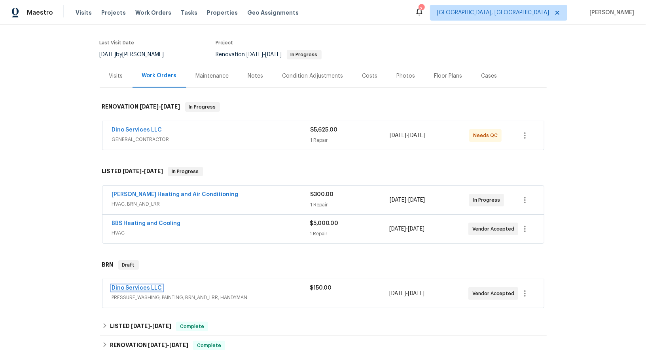
click at [141, 285] on link "Dino Services LLC" at bounding box center [137, 288] width 50 height 6
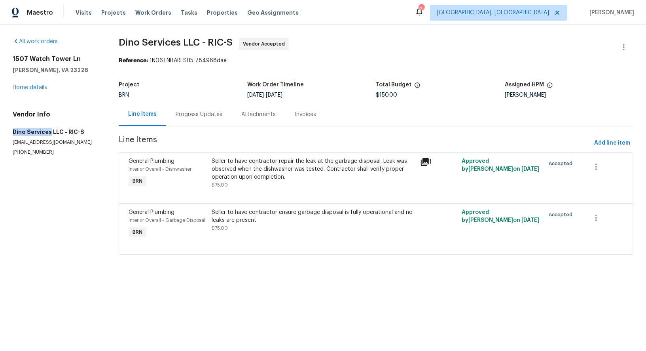
drag, startPoint x: 0, startPoint y: 133, endPoint x: 50, endPoint y: 134, distance: 49.9
click at [50, 134] on div "All work orders 1507 Watch Tower [GEOGRAPHIC_DATA] Home details Vendor Info Din…" at bounding box center [323, 151] width 646 height 252
copy h5 "Dino Services"
click at [195, 117] on div "Progress Updates" at bounding box center [199, 114] width 47 height 8
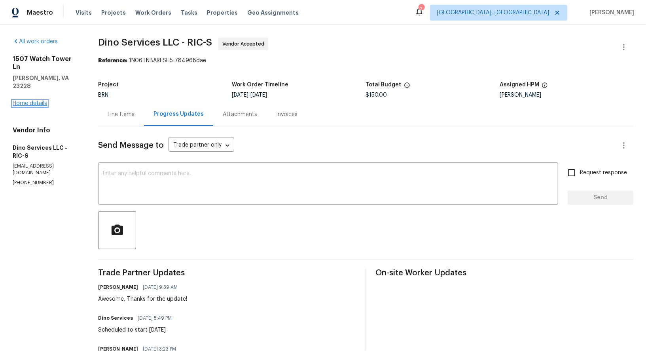
click at [23, 101] on link "Home details" at bounding box center [30, 104] width 34 height 6
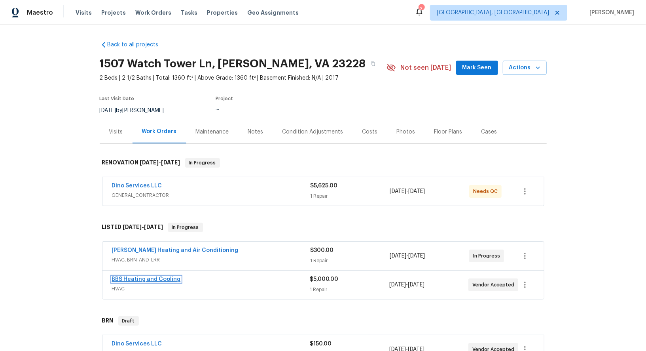
click at [139, 277] on link "BBS Heating and Cooling" at bounding box center [146, 279] width 69 height 6
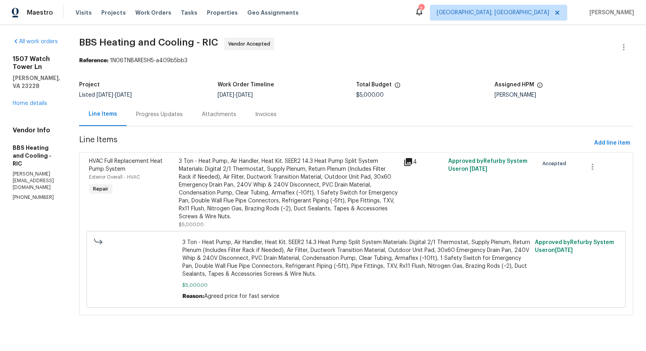
click at [192, 118] on div "Progress Updates" at bounding box center [160, 114] width 66 height 23
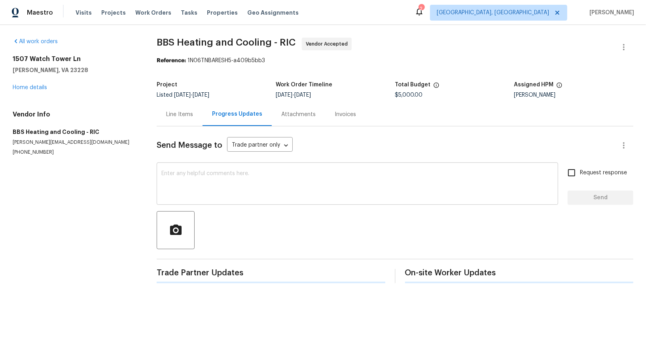
click at [195, 192] on textarea at bounding box center [357, 185] width 392 height 28
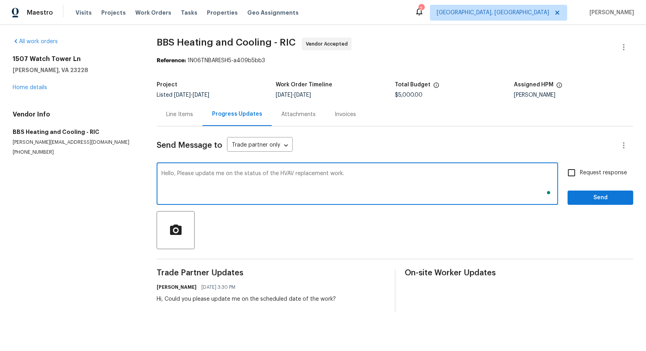
type textarea "Hello, Please update me on the status of the HVAV replacement work."
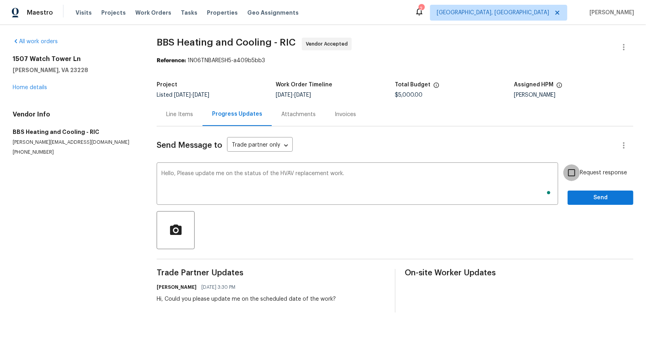
click at [575, 173] on input "Request response" at bounding box center [572, 172] width 17 height 17
checkbox input "true"
click at [579, 191] on button "Send" at bounding box center [601, 197] width 66 height 15
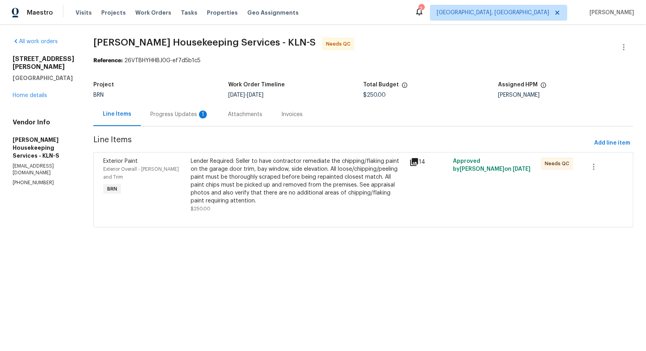
click at [229, 115] on div "Attachments" at bounding box center [244, 114] width 53 height 23
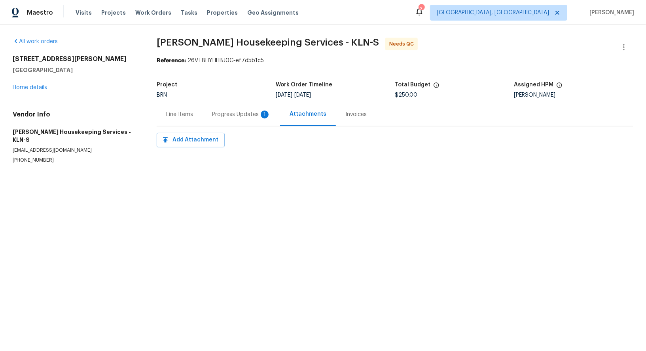
click at [229, 115] on div "Progress Updates 1" at bounding box center [241, 114] width 59 height 8
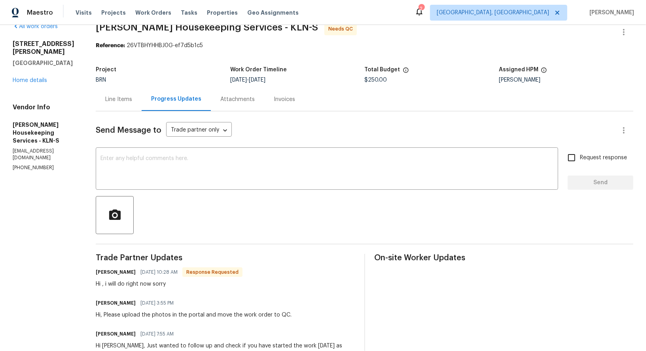
scroll to position [16, 0]
click at [142, 131] on span "Send Message to" at bounding box center [129, 129] width 66 height 8
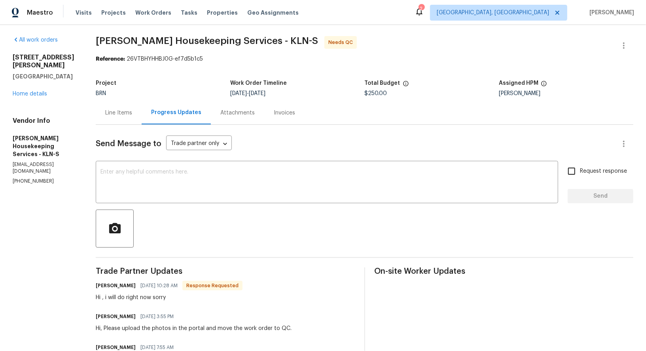
scroll to position [0, 0]
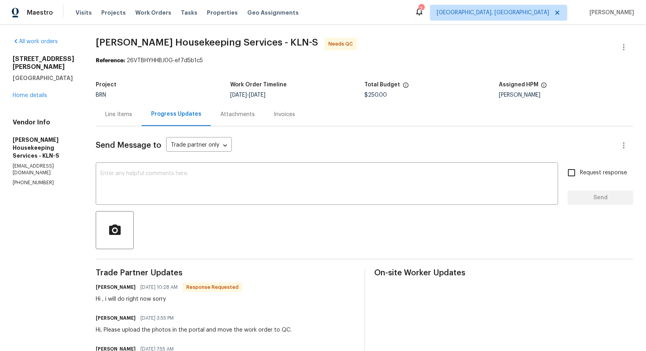
click at [129, 118] on div "Line Items" at bounding box center [118, 114] width 27 height 8
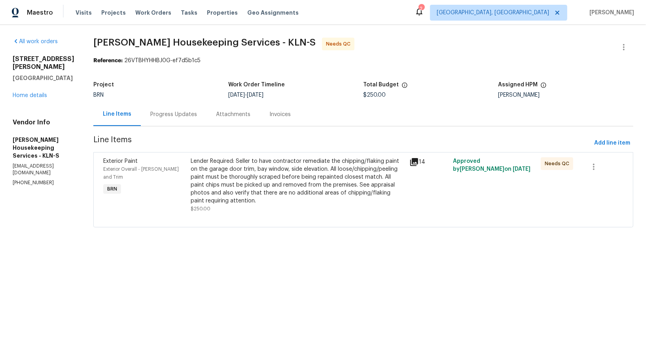
click at [247, 192] on div "Lender Required: Seller to have contractor remediate the chipping/flaking paint…" at bounding box center [298, 180] width 214 height 47
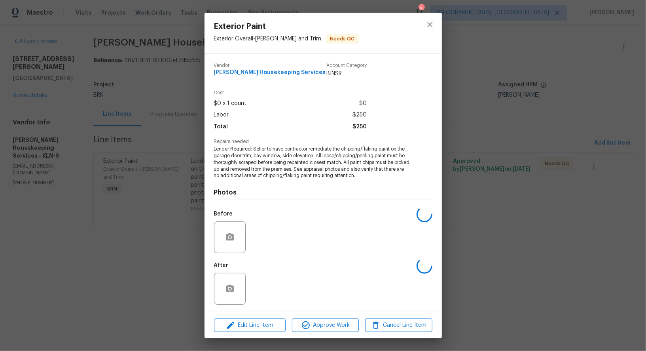
scroll to position [0, 0]
click at [268, 288] on img at bounding box center [265, 288] width 32 height 32
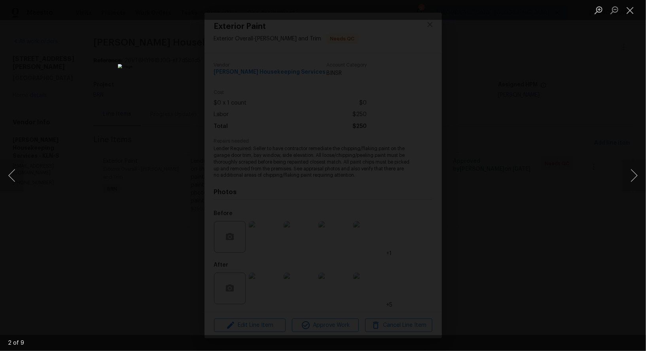
click at [529, 217] on div "Lightbox" at bounding box center [323, 175] width 646 height 351
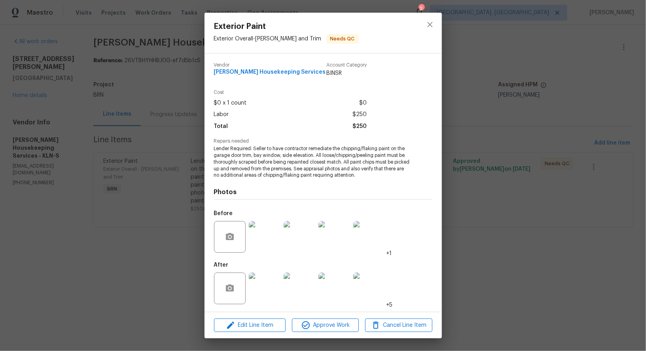
click at [529, 217] on div "Exterior Paint Exterior Overall - [PERSON_NAME] and Trim Needs QC Vendor [PERSO…" at bounding box center [323, 175] width 646 height 351
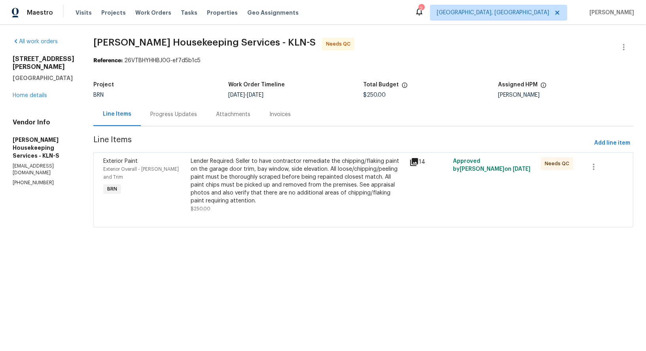
click at [196, 118] on div "Progress Updates" at bounding box center [173, 114] width 47 height 8
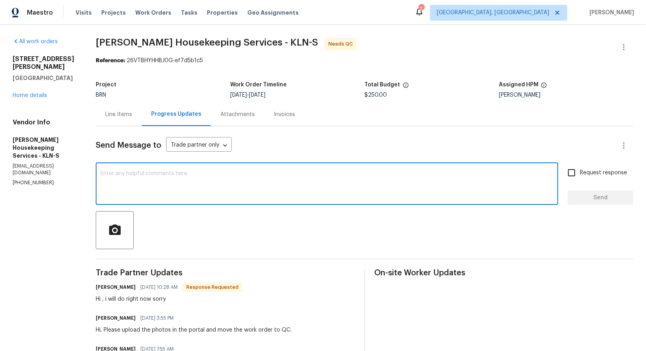
click at [227, 196] on textarea at bounding box center [327, 185] width 453 height 28
drag, startPoint x: 231, startPoint y: 172, endPoint x: 429, endPoint y: 177, distance: 197.9
click at [429, 177] on textarea "Hey [PERSON_NAME], No problem, Thank you so much for completing this work in a …" at bounding box center [327, 185] width 453 height 28
click at [260, 173] on textarea "Hey [PERSON_NAME], No problem, Thank you so much for scheduling this work quick…" at bounding box center [327, 185] width 453 height 28
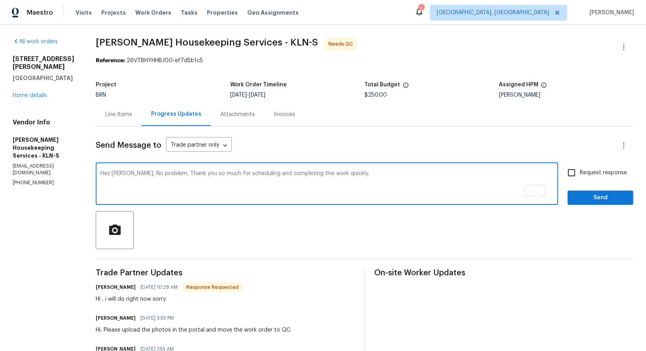
type textarea "Hey [PERSON_NAME], No problem, Thank you so much for scheduling and completing …"
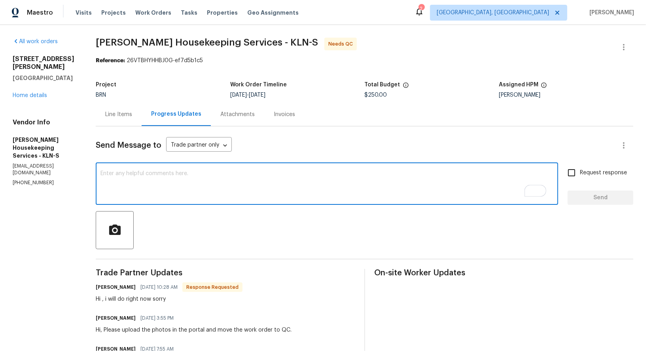
paste textarea "Hey [PERSON_NAME], no problem at all. Thank you so much for scheduling and comp…"
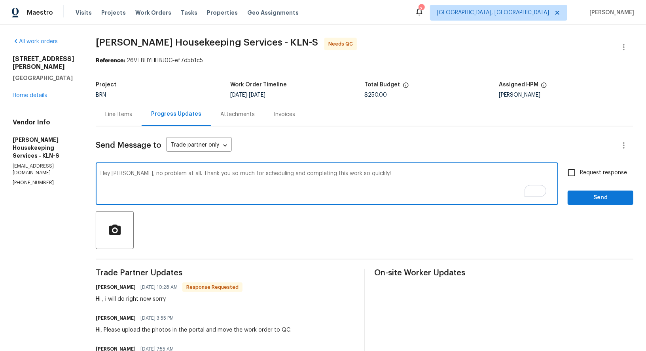
type textarea "Hey [PERSON_NAME], no problem at all. Thank you so much for scheduling and comp…"
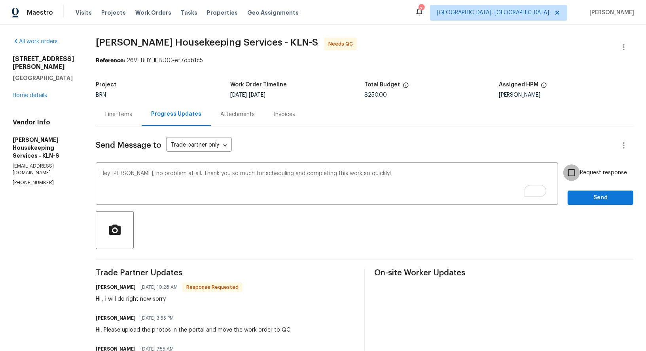
click at [574, 177] on input "Request response" at bounding box center [572, 172] width 17 height 17
checkbox input "true"
click at [587, 199] on span "Send" at bounding box center [600, 198] width 53 height 10
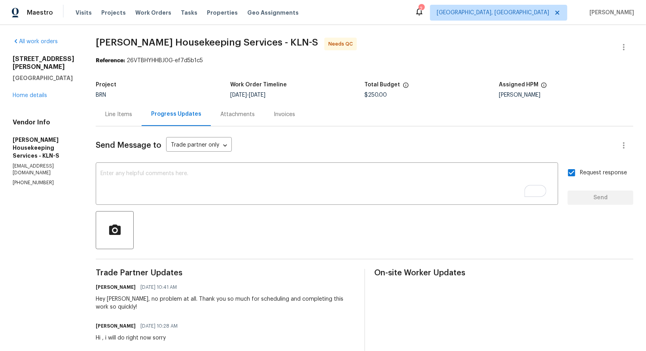
click at [125, 112] on div "Line Items" at bounding box center [118, 114] width 27 height 8
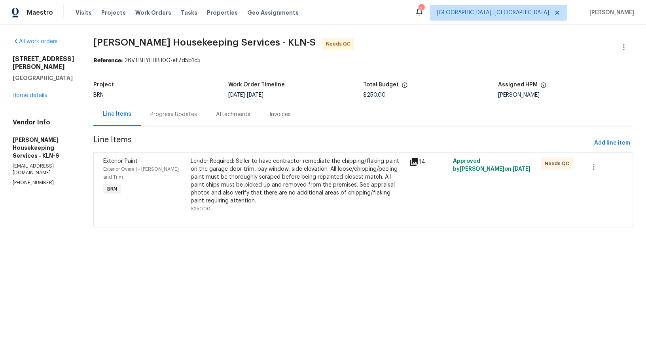
click at [243, 194] on div "Lender Required: Seller to have contractor remediate the chipping/flaking paint…" at bounding box center [298, 180] width 214 height 47
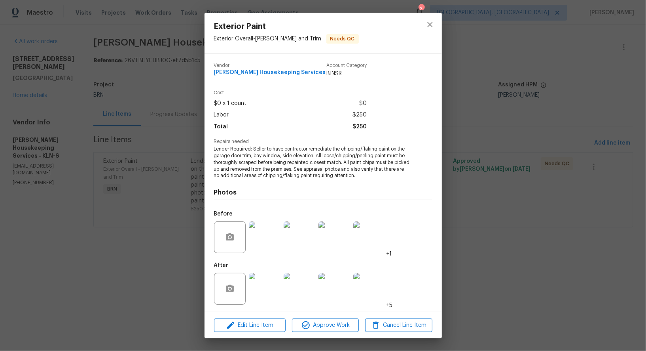
scroll to position [0, 0]
click at [169, 241] on div "Exterior Paint Exterior Overall - [PERSON_NAME] and Trim Needs QC Vendor [PERSO…" at bounding box center [323, 175] width 646 height 351
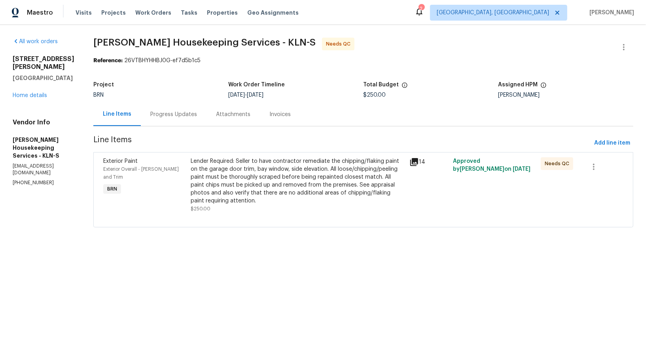
click at [274, 185] on div "Lender Required: Seller to have contractor remediate the chipping/flaking paint…" at bounding box center [298, 180] width 214 height 47
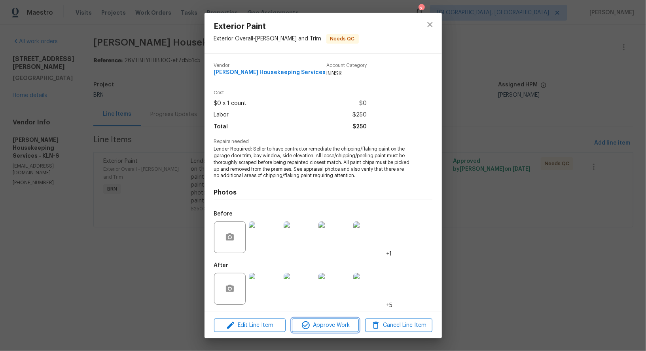
click at [319, 322] on span "Approve Work" at bounding box center [325, 325] width 62 height 10
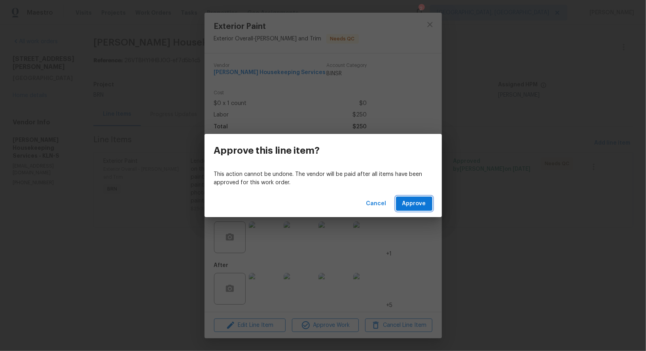
click at [408, 199] on span "Approve" at bounding box center [414, 204] width 24 height 10
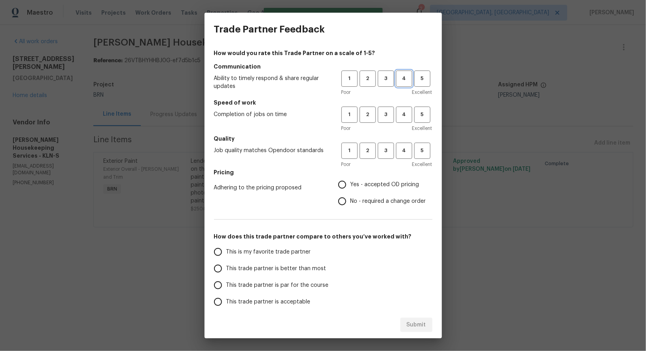
click at [401, 80] on span "4" at bounding box center [404, 78] width 15 height 9
click at [401, 108] on button "4" at bounding box center [404, 114] width 16 height 16
click at [408, 148] on span "4" at bounding box center [404, 150] width 15 height 9
click at [345, 186] on input "Yes - accepted OD pricing" at bounding box center [342, 184] width 17 height 17
radio input "true"
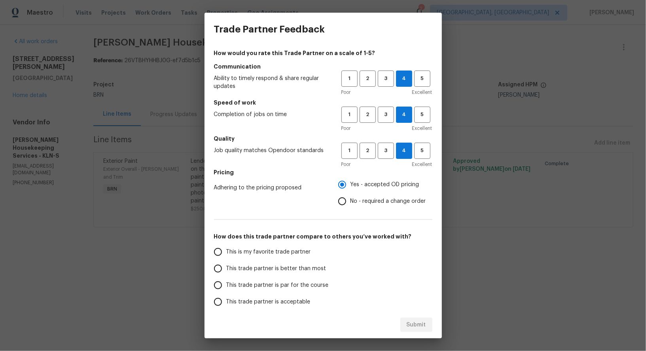
scroll to position [51, 0]
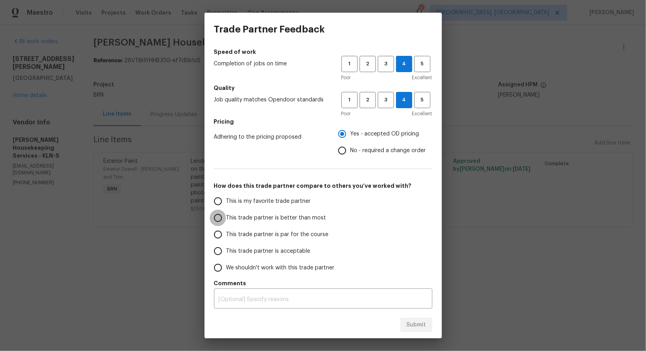
click at [220, 219] on input "This trade partner is better than most" at bounding box center [218, 217] width 17 height 17
click at [423, 323] on span "Submit" at bounding box center [416, 325] width 19 height 10
radio input "true"
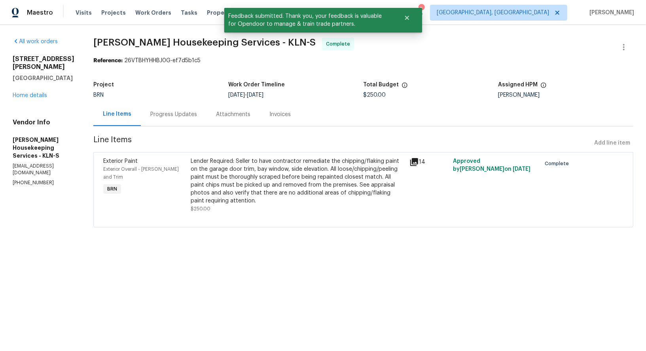
click at [184, 124] on div "Progress Updates" at bounding box center [174, 114] width 66 height 23
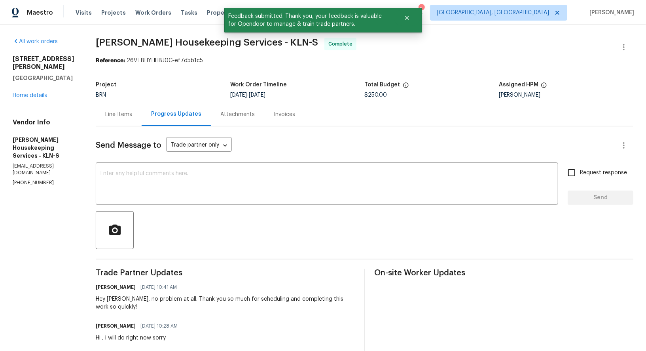
click at [131, 106] on div "Line Items" at bounding box center [119, 114] width 46 height 23
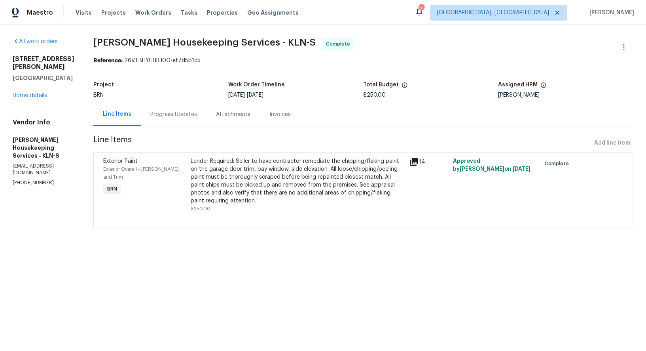
click at [199, 108] on div "Progress Updates" at bounding box center [174, 114] width 66 height 23
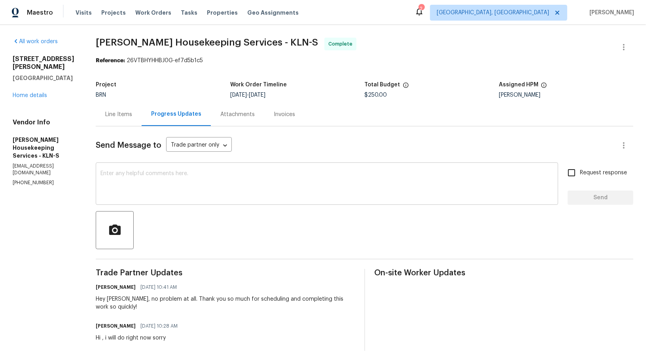
click at [232, 169] on div "x ​" at bounding box center [327, 184] width 463 height 40
click at [198, 171] on textarea "To enrich screen reader interactions, please activate Accessibility in Grammarl…" at bounding box center [327, 185] width 453 height 28
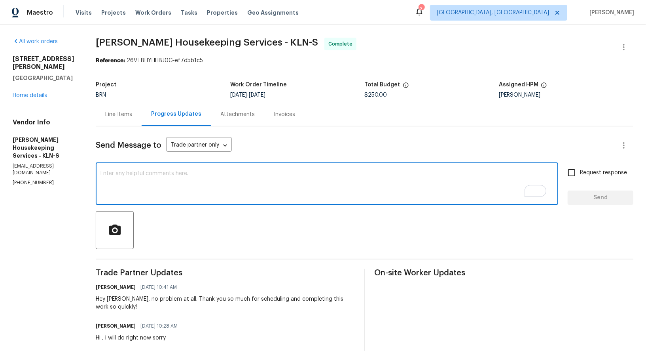
paste textarea "WO is approved, Please upload the invoice under invoice section. Thanks!"
type textarea "WO is approved, Please upload the invoice under invoice section. Thanks!"
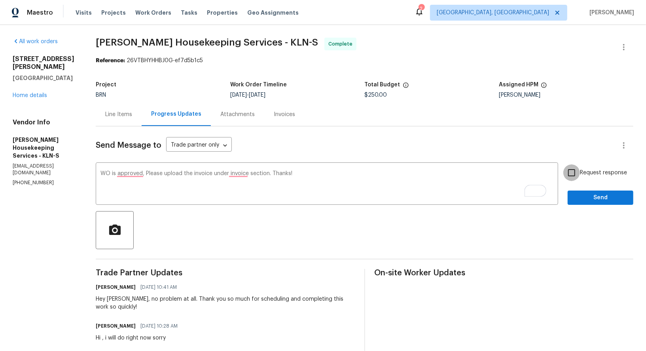
click at [571, 172] on input "Request response" at bounding box center [572, 172] width 17 height 17
checkbox input "true"
click at [585, 196] on span "Send" at bounding box center [600, 198] width 53 height 10
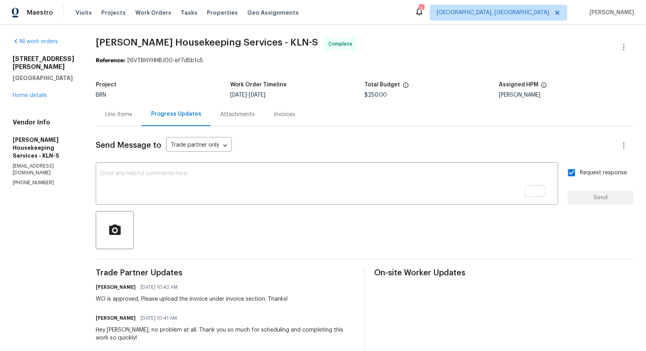
click at [132, 114] on div "Line Items" at bounding box center [118, 114] width 27 height 8
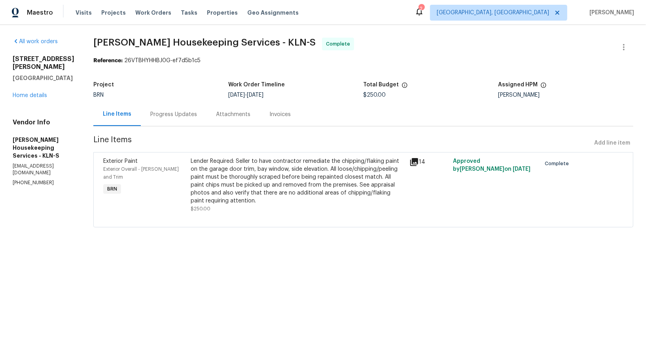
click at [288, 122] on div "Invoices" at bounding box center [280, 114] width 40 height 23
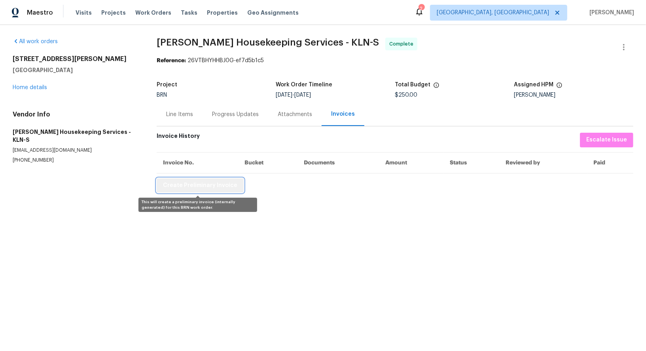
click at [211, 179] on button "Create Preliminary Invoice" at bounding box center [200, 185] width 87 height 15
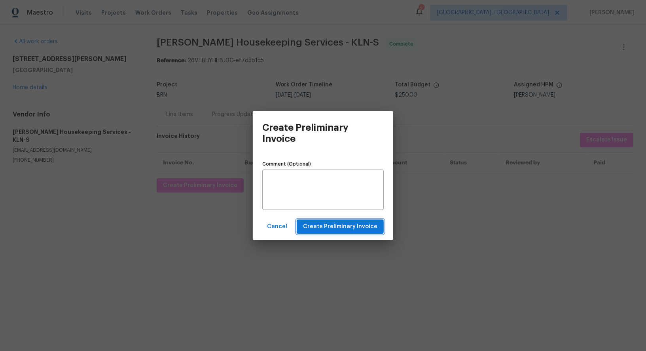
click at [330, 231] on span "Create Preliminary Invoice" at bounding box center [340, 227] width 74 height 10
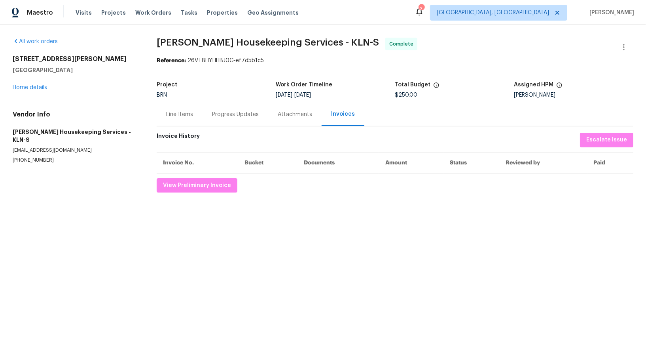
click at [219, 119] on div "Progress Updates" at bounding box center [236, 114] width 66 height 23
